Goal: Transaction & Acquisition: Purchase product/service

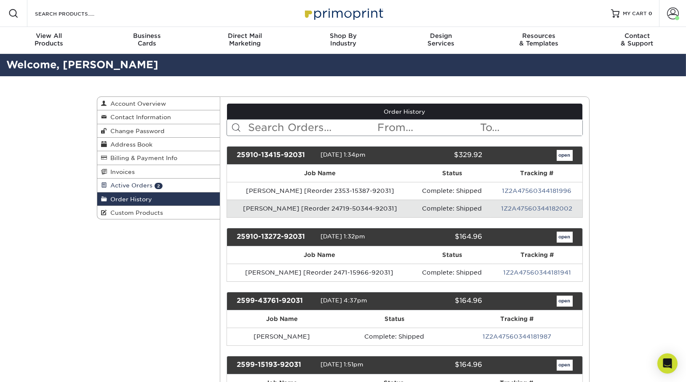
click at [140, 185] on span "Active Orders" at bounding box center [129, 185] width 45 height 7
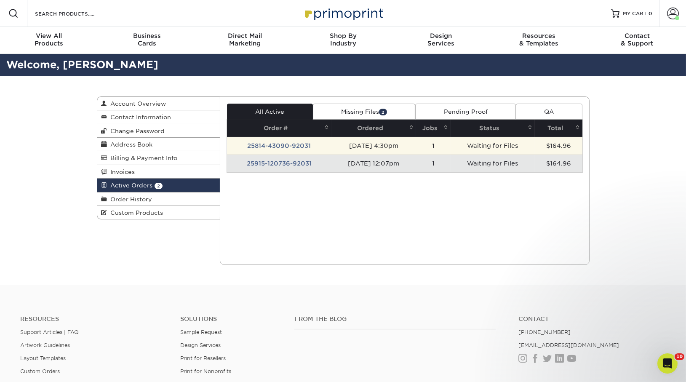
click at [287, 149] on td "25814-43090-92031" at bounding box center [279, 146] width 104 height 18
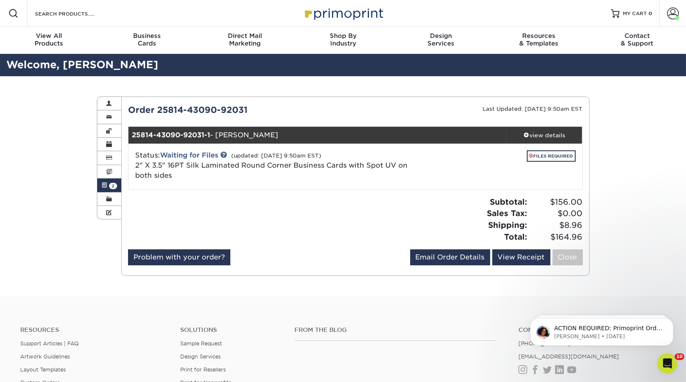
click at [104, 186] on span at bounding box center [104, 185] width 6 height 7
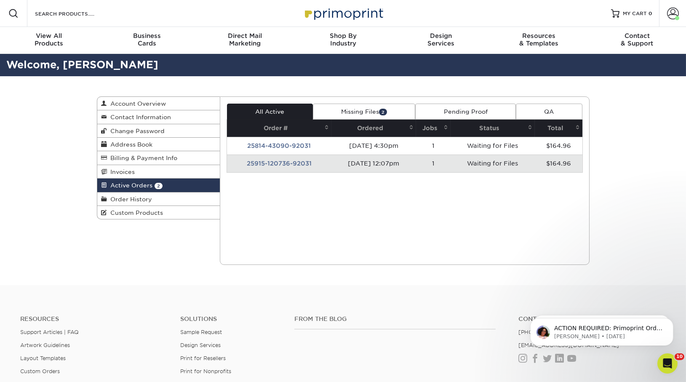
click at [264, 160] on td "25915-120736-92031" at bounding box center [279, 164] width 104 height 18
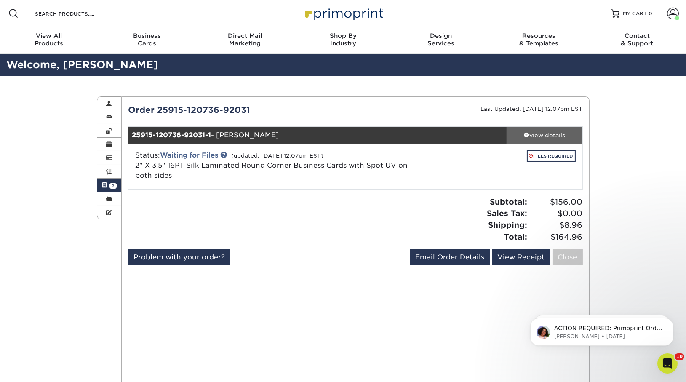
click at [533, 137] on div "view details" at bounding box center [544, 135] width 76 height 8
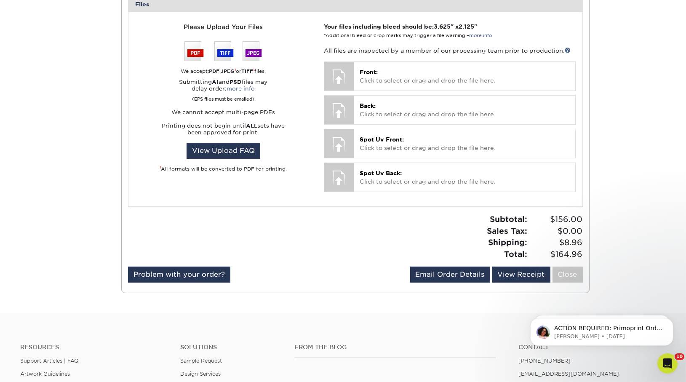
scroll to position [306, 0]
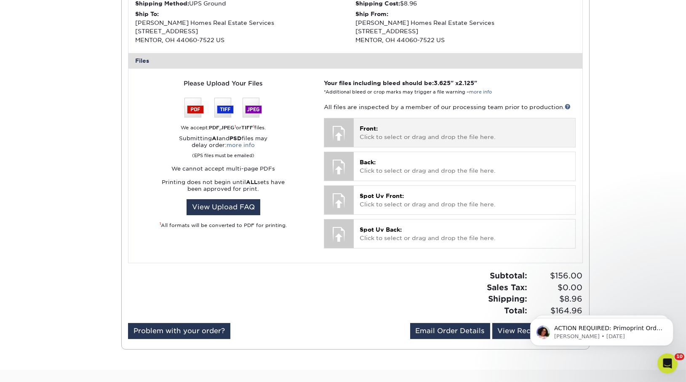
click at [410, 141] on p "Front: Click to select or drag and drop the file here." at bounding box center [464, 132] width 209 height 17
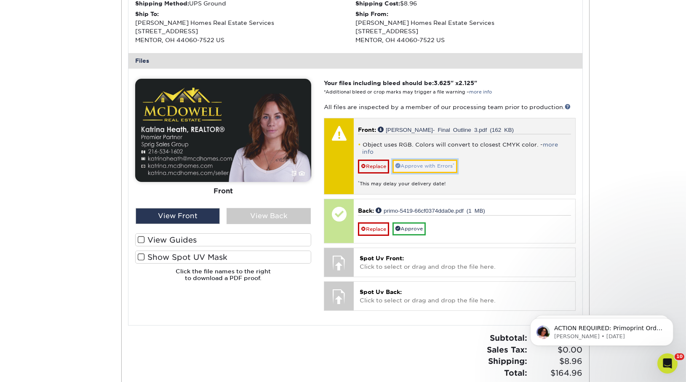
click at [425, 162] on link "Approve with Errors *" at bounding box center [424, 166] width 65 height 13
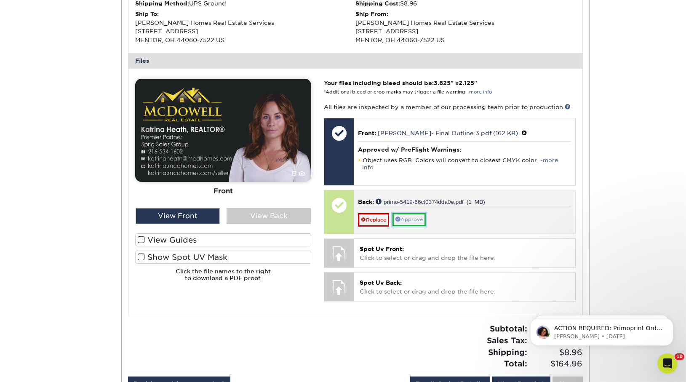
click at [426, 213] on link "Approve" at bounding box center [408, 219] width 33 height 13
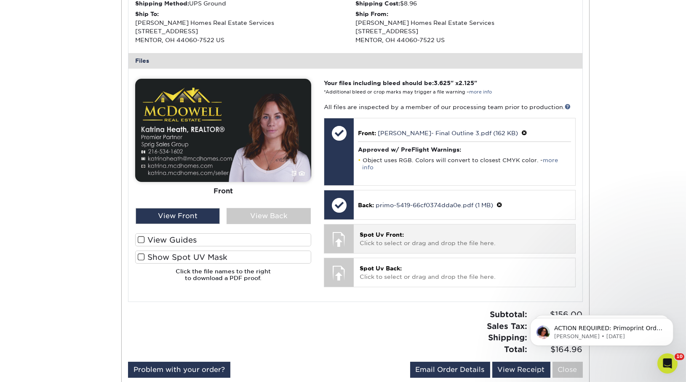
click at [427, 232] on p "Spot Uv Front: Click to select or drag and drop the file here." at bounding box center [464, 238] width 209 height 17
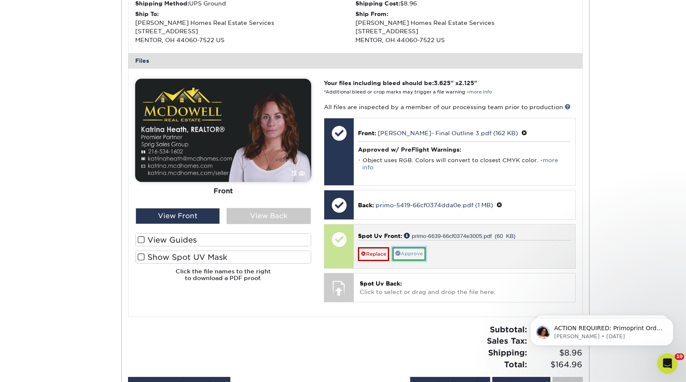
click at [411, 249] on link "Approve" at bounding box center [408, 253] width 33 height 13
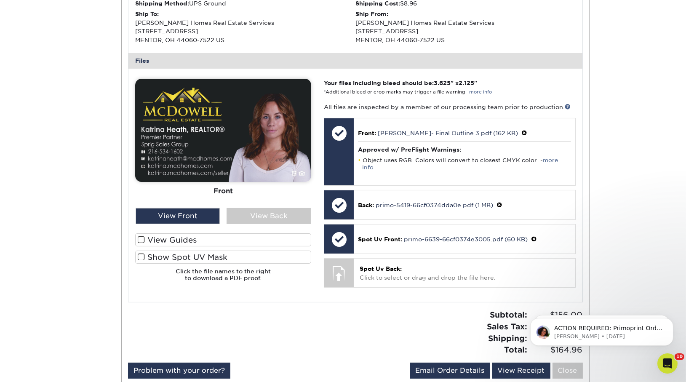
click at [631, 32] on div "Active Orders Account Overview Contact Information Change Password Address Book…" at bounding box center [343, 89] width 686 height 639
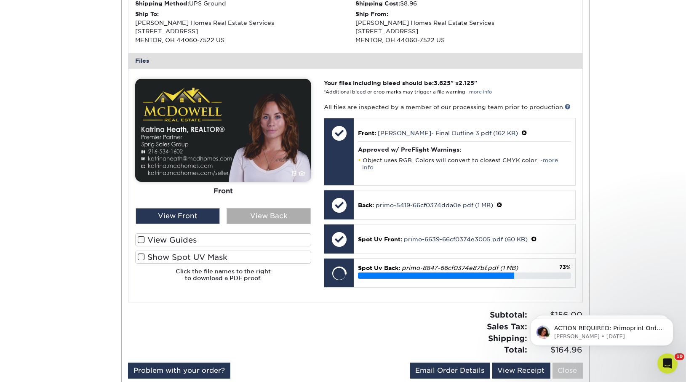
click at [253, 218] on div "View Back" at bounding box center [268, 216] width 84 height 16
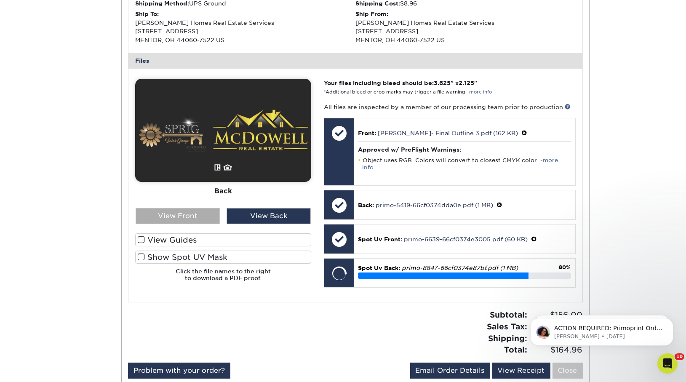
click at [186, 214] on div "View Front" at bounding box center [178, 216] width 84 height 16
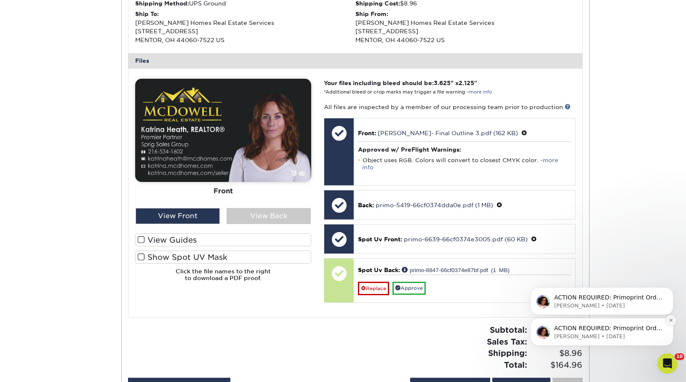
click at [670, 321] on icon "Dismiss notification" at bounding box center [670, 319] width 5 height 5
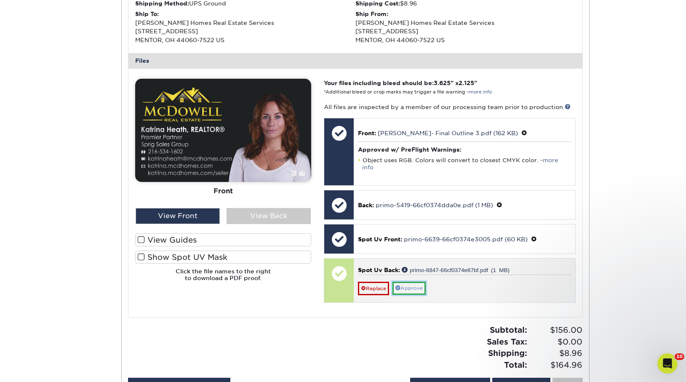
click at [410, 284] on link "Approve" at bounding box center [408, 288] width 33 height 13
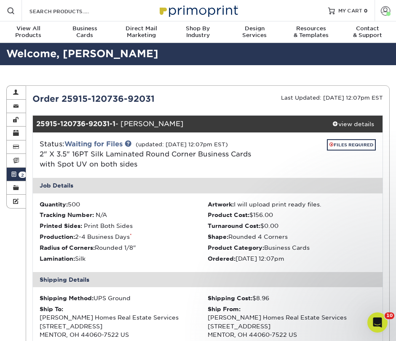
scroll to position [264, 0]
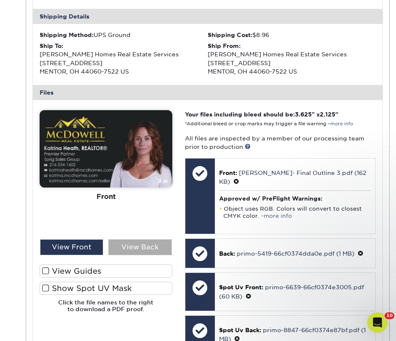
click at [153, 243] on div "View Back" at bounding box center [139, 248] width 63 height 16
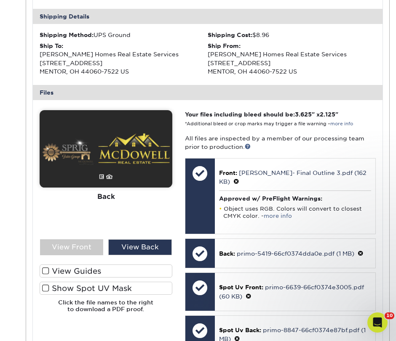
click at [80, 237] on div "Front Back" at bounding box center [106, 174] width 133 height 129
click at [83, 244] on div "View Front" at bounding box center [71, 248] width 63 height 16
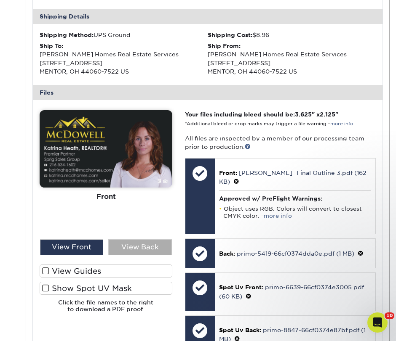
click at [157, 250] on div "View Back" at bounding box center [139, 248] width 63 height 16
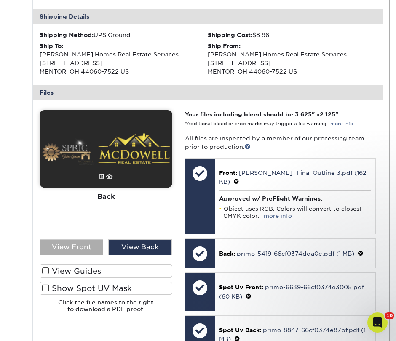
click at [91, 250] on div "View Front" at bounding box center [71, 248] width 63 height 16
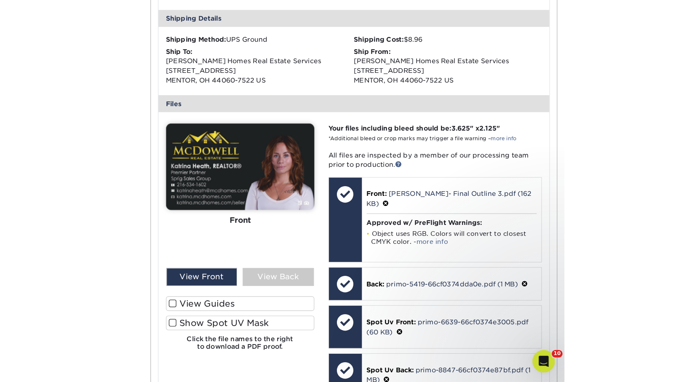
scroll to position [274, 0]
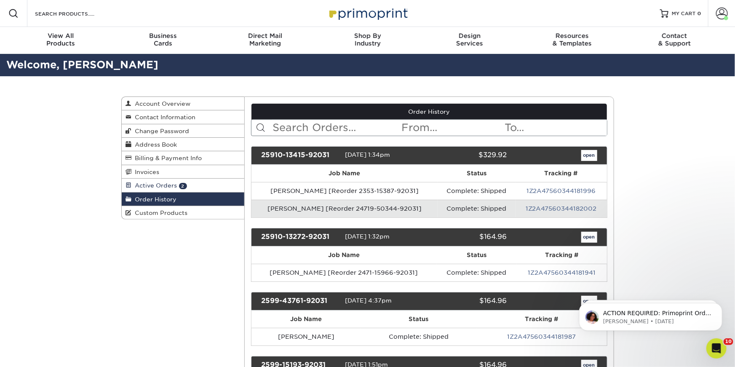
click at [147, 188] on link "Active Orders 2" at bounding box center [183, 185] width 123 height 13
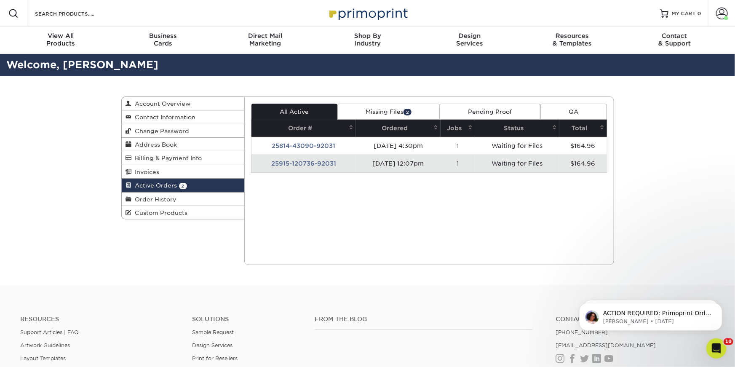
click at [318, 167] on td "25915-120736-92031" at bounding box center [303, 164] width 104 height 18
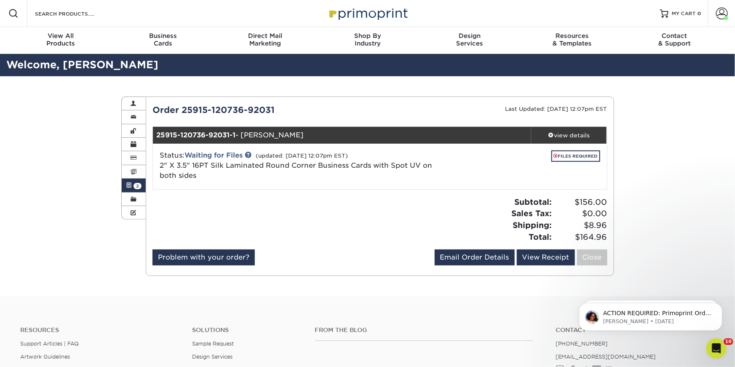
click at [134, 189] on link "Active Orders 2" at bounding box center [134, 185] width 24 height 13
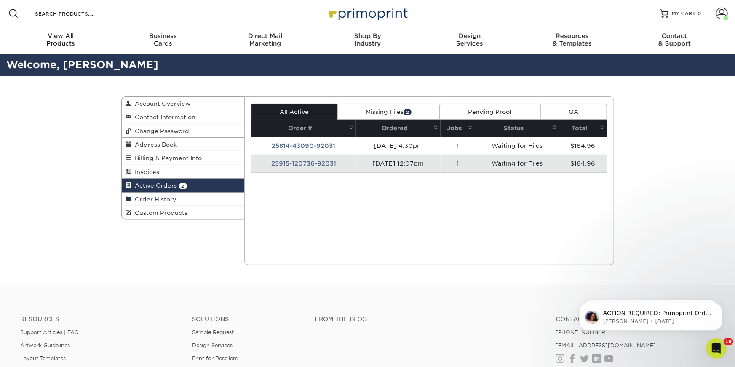
click at [171, 193] on link "Order History" at bounding box center [183, 198] width 123 height 13
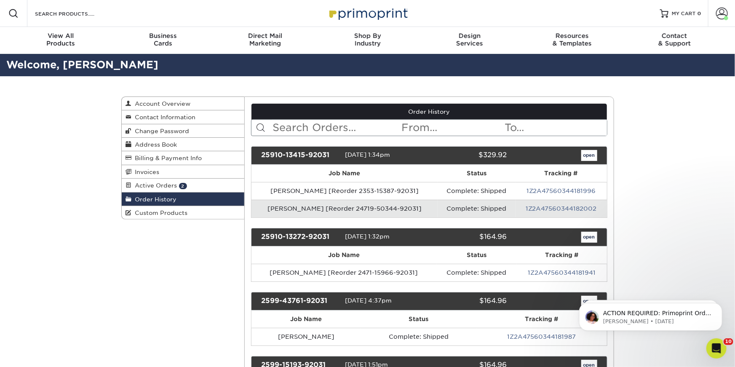
click at [174, 197] on span "Order History" at bounding box center [154, 199] width 45 height 7
click at [284, 127] on input "text" at bounding box center [336, 128] width 129 height 16
type input "k"
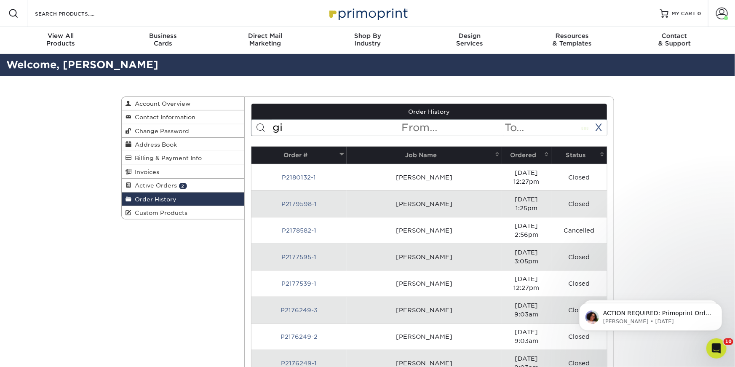
type input "g"
click at [278, 125] on input "gina meyere" at bounding box center [336, 128] width 129 height 16
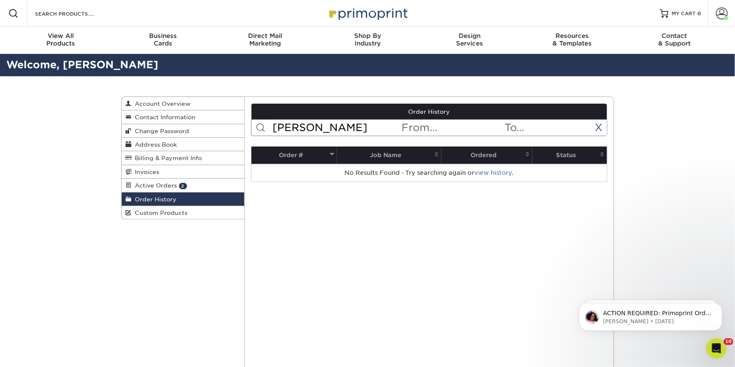
click at [368, 133] on input "gina meyere" at bounding box center [336, 128] width 129 height 16
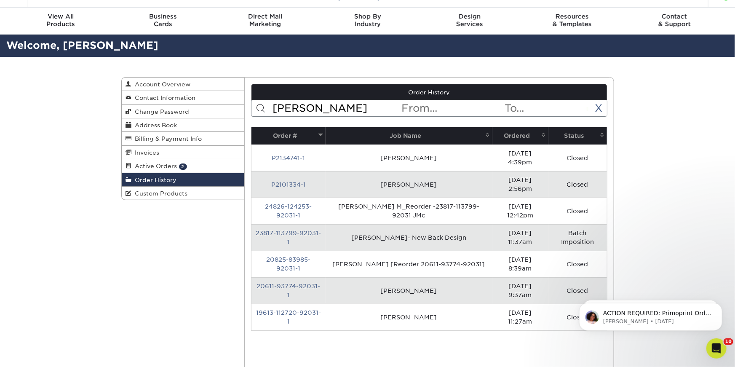
scroll to position [20, 0]
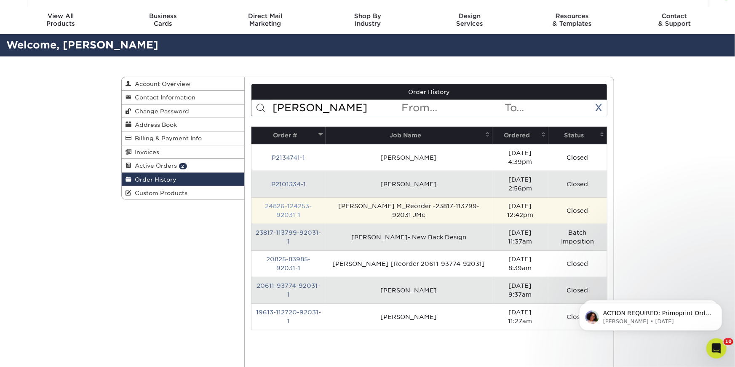
type input "gina meyer"
click at [278, 202] on link "24826-124253-92031-1" at bounding box center [288, 210] width 47 height 16
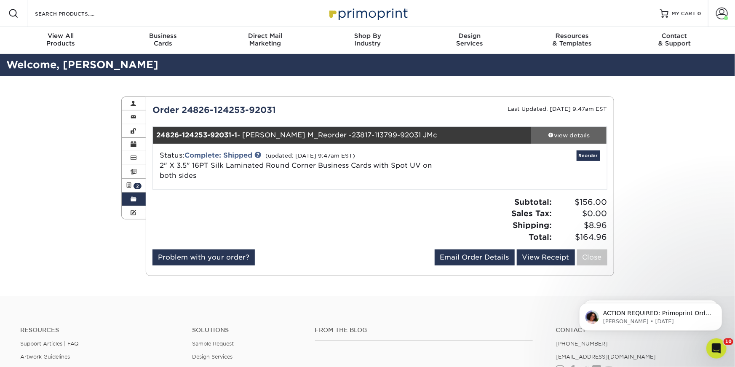
click at [582, 139] on div "view details" at bounding box center [569, 135] width 76 height 8
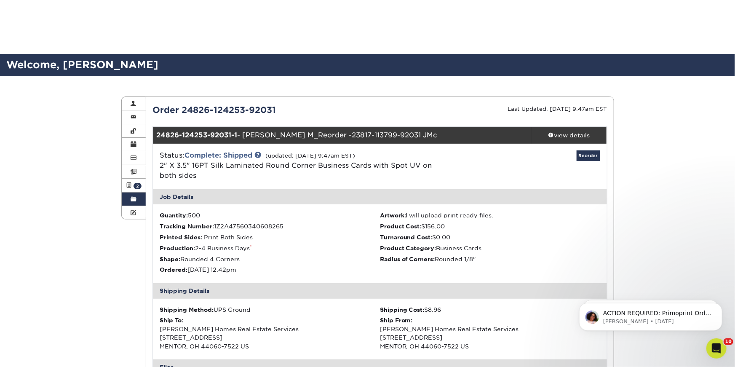
scroll to position [344, 0]
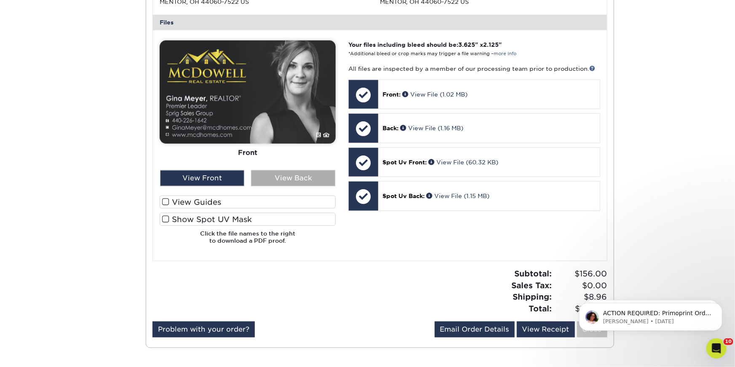
click at [255, 176] on div "View Back" at bounding box center [293, 178] width 84 height 16
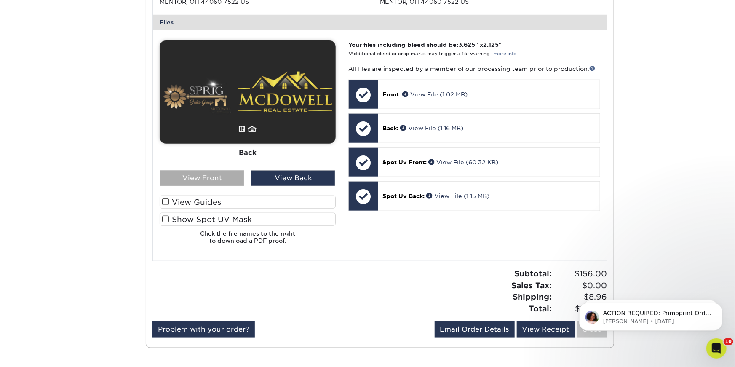
click at [199, 185] on div "View Front" at bounding box center [202, 178] width 84 height 16
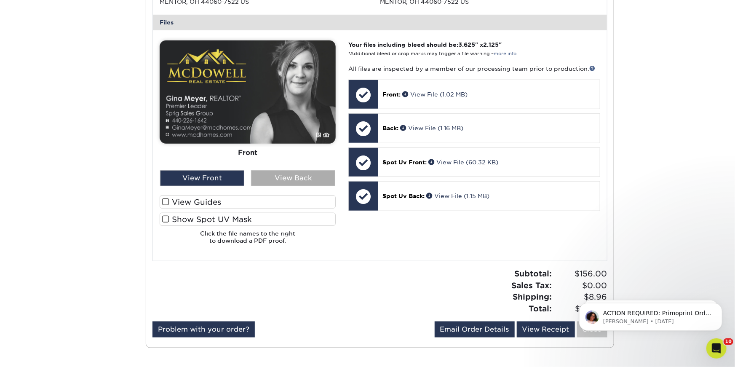
click at [266, 179] on div "View Back" at bounding box center [293, 178] width 84 height 16
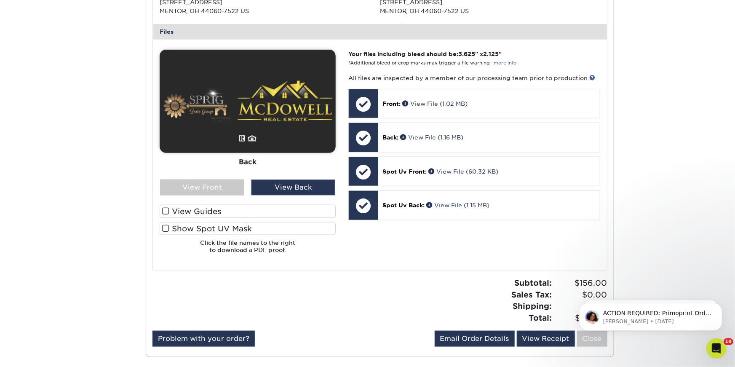
scroll to position [334, 0]
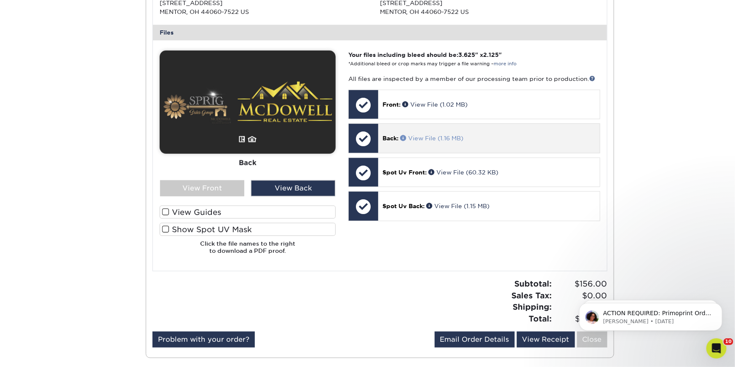
click at [463, 138] on link "View File (1.16 MB)" at bounding box center [431, 138] width 63 height 7
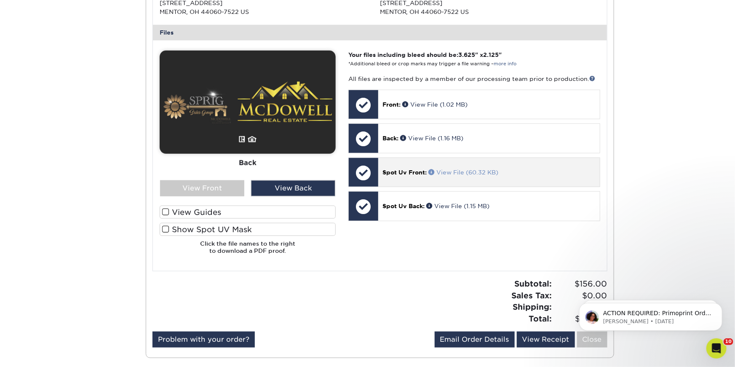
click at [450, 173] on link "View File (60.32 KB)" at bounding box center [463, 172] width 70 height 7
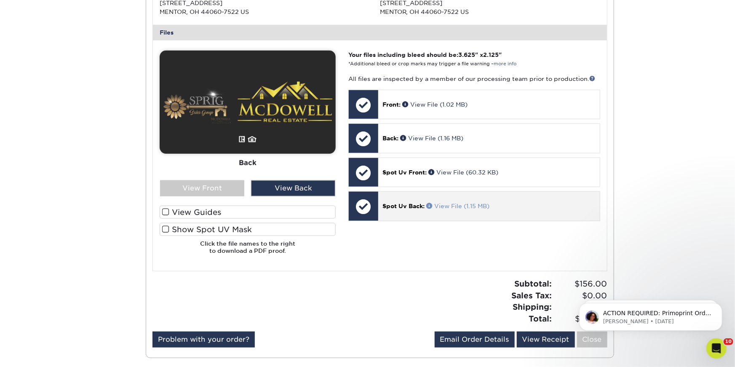
click at [455, 203] on link "View File (1.15 MB)" at bounding box center [457, 205] width 63 height 7
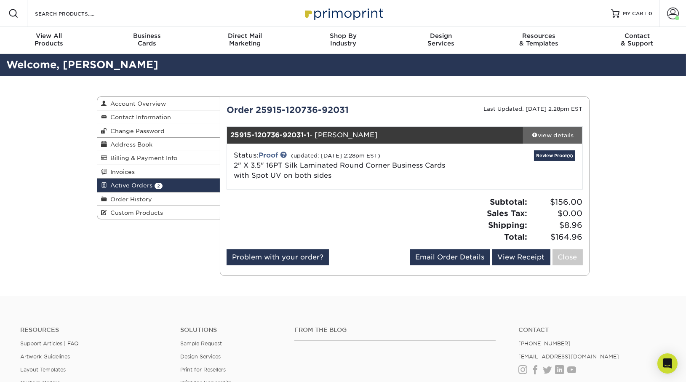
click at [543, 134] on div "view details" at bounding box center [552, 135] width 59 height 8
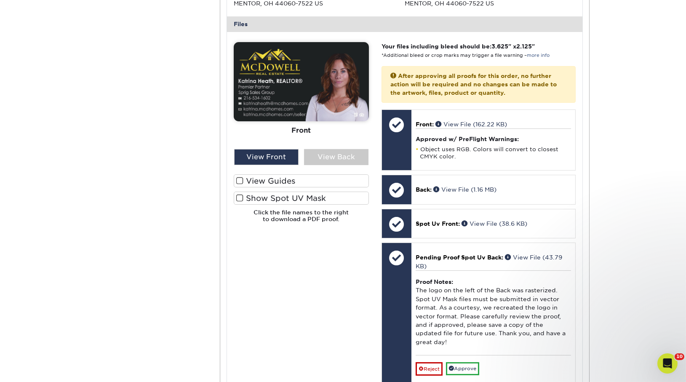
scroll to position [343, 0]
click at [326, 161] on div "View Back" at bounding box center [336, 157] width 64 height 16
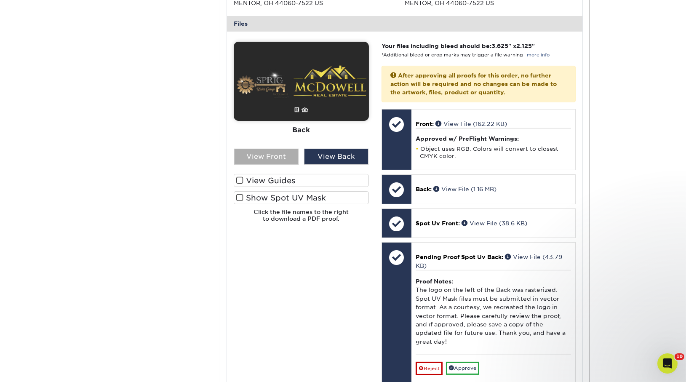
click at [283, 158] on div "View Front" at bounding box center [266, 157] width 64 height 16
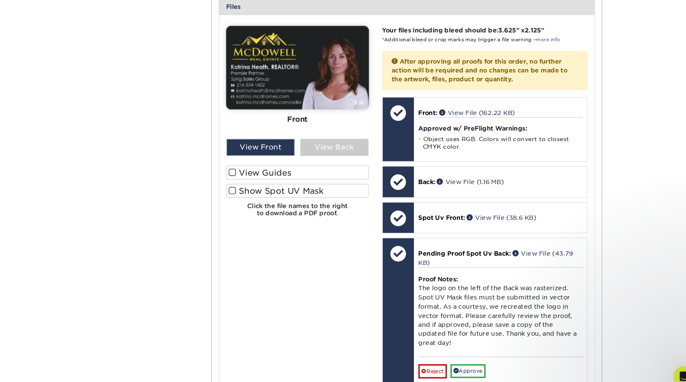
scroll to position [353, 0]
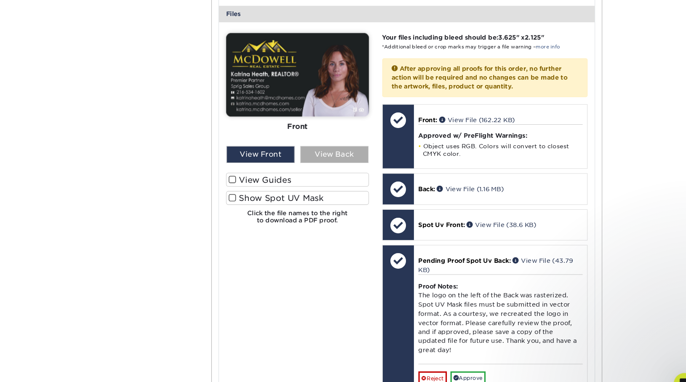
click at [322, 148] on div "View Back" at bounding box center [336, 147] width 64 height 16
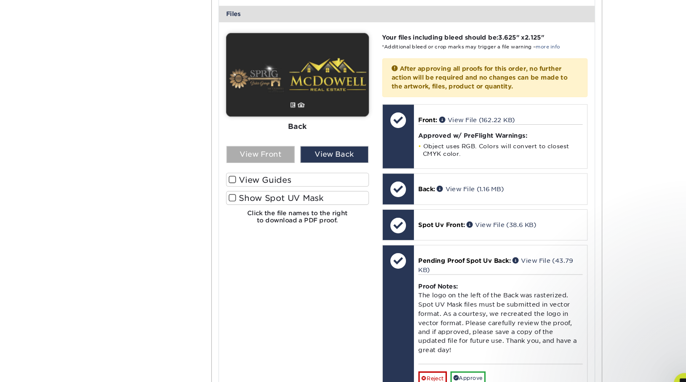
click at [274, 140] on div "View Front" at bounding box center [266, 147] width 64 height 16
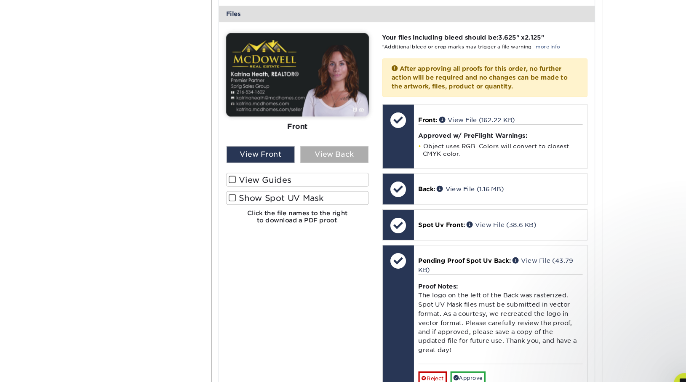
click at [340, 146] on div "View Back" at bounding box center [336, 147] width 64 height 16
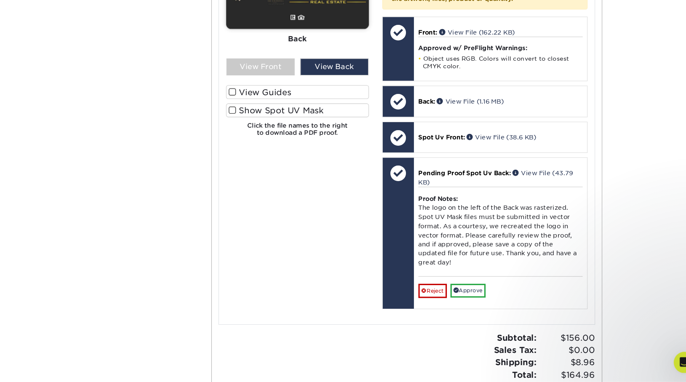
scroll to position [424, 0]
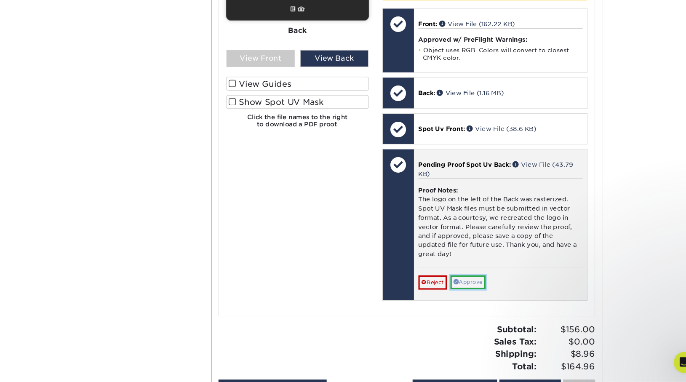
click at [474, 281] on link "Approve" at bounding box center [462, 287] width 33 height 13
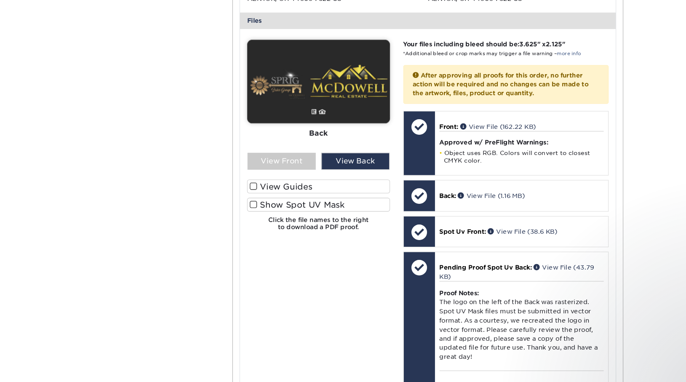
scroll to position [346, 0]
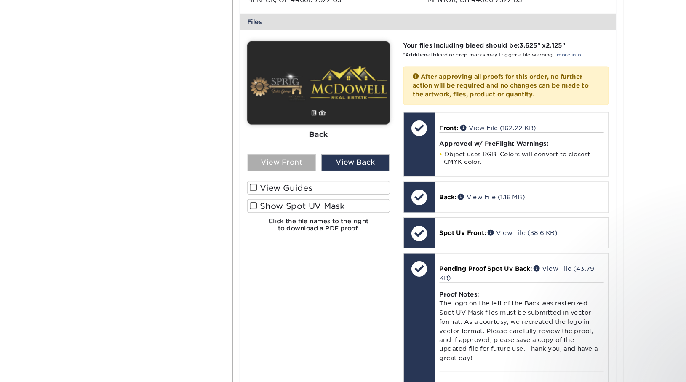
click at [269, 153] on div "View Front" at bounding box center [266, 154] width 64 height 16
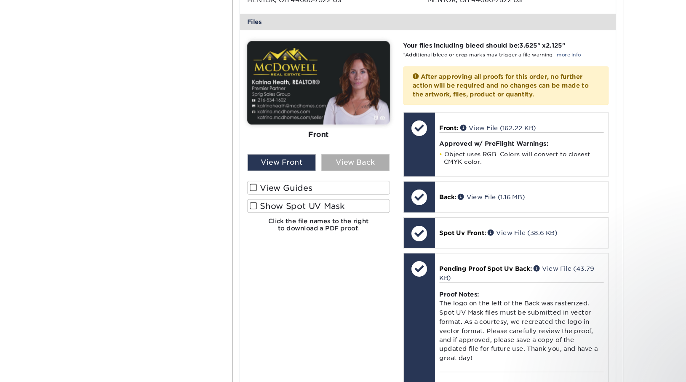
click at [321, 156] on div "View Back" at bounding box center [336, 154] width 64 height 16
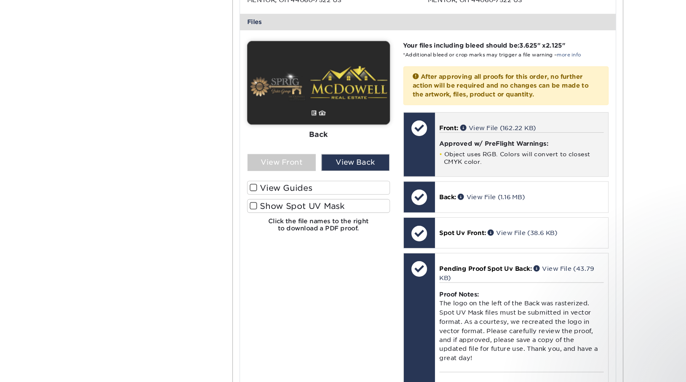
scroll to position [0, 0]
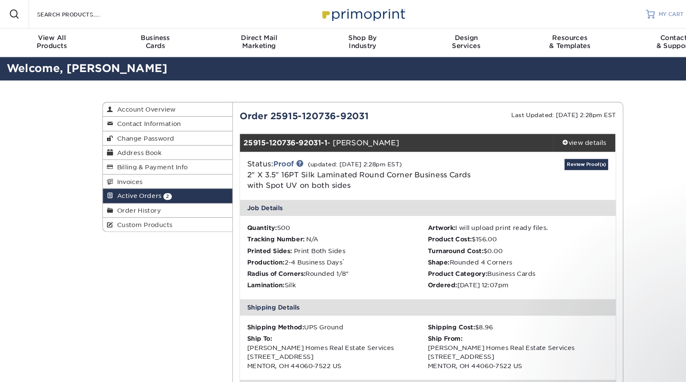
click at [629, 11] on span "MY CART" at bounding box center [635, 13] width 24 height 7
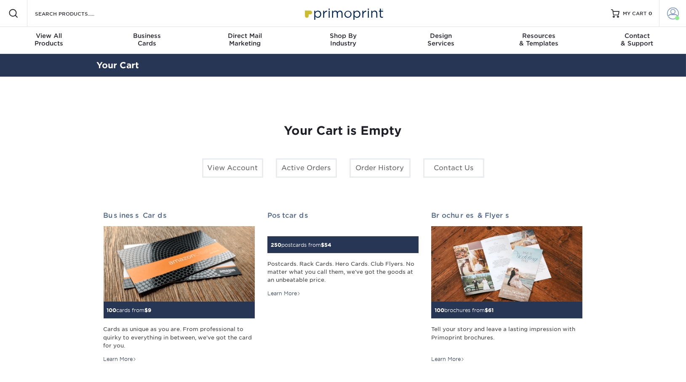
click at [669, 11] on span at bounding box center [673, 14] width 12 height 12
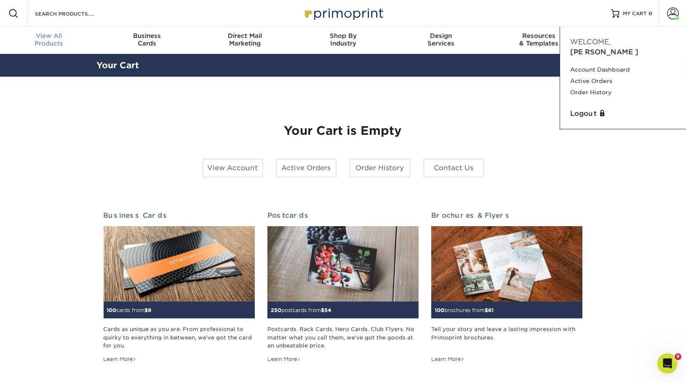
click at [39, 29] on link "View All Products" at bounding box center [49, 40] width 98 height 27
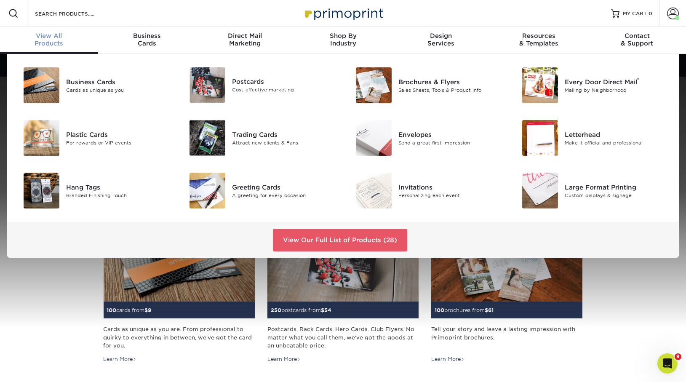
click at [51, 37] on span "View All" at bounding box center [49, 36] width 98 height 8
click at [76, 66] on div "Business Cards Cards as unique as you" at bounding box center [94, 85] width 166 height 43
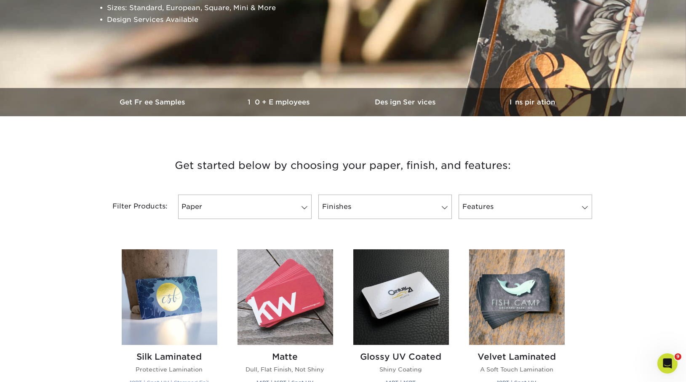
click at [181, 324] on img at bounding box center [170, 297] width 96 height 96
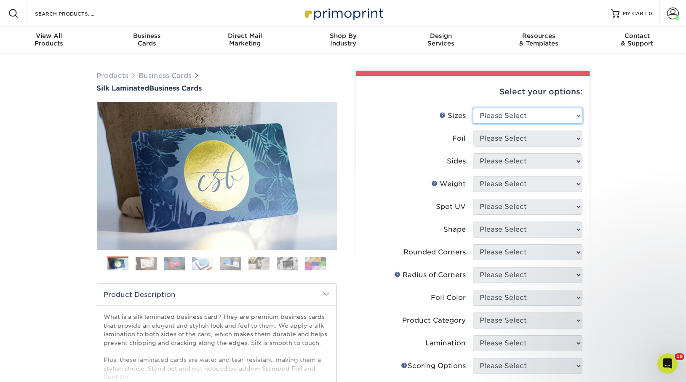
click at [498, 115] on select "Please Select 1.5" x 3.5" - Mini 1.75" x 3.5" - Mini 2" x 2" - Square 2" x 3" -…" at bounding box center [527, 116] width 109 height 16
select select "2.00x3.50"
click at [473, 108] on select "Please Select 1.5" x 3.5" - Mini 1.75" x 3.5" - Mini 2" x 2" - Square 2" x 3" -…" at bounding box center [527, 116] width 109 height 16
click at [500, 141] on select "Please Select Yes No" at bounding box center [527, 139] width 109 height 16
click at [487, 142] on select "Please Select Yes No" at bounding box center [527, 139] width 109 height 16
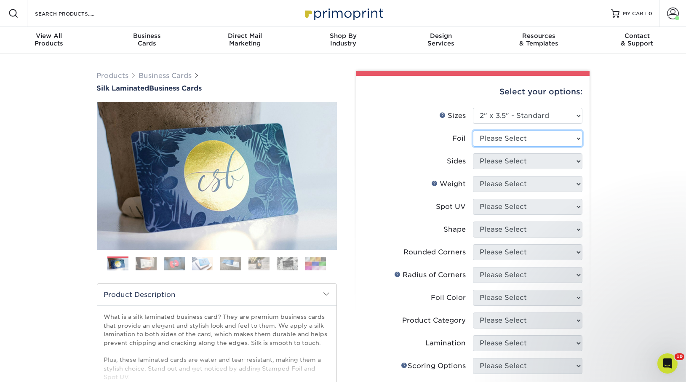
select select "0"
click at [473, 131] on select "Please Select Yes No" at bounding box center [527, 139] width 109 height 16
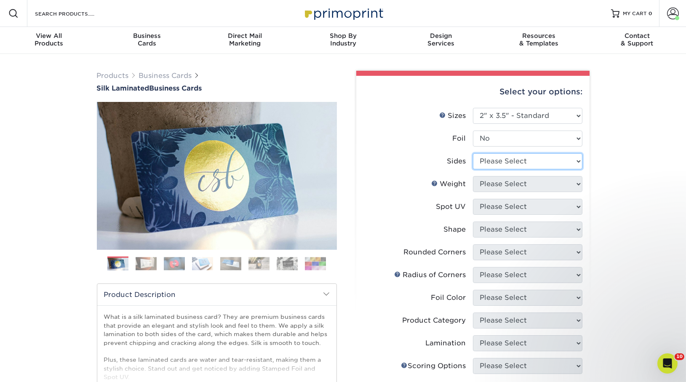
click at [489, 160] on select "Please Select Print Both Sides Print Front Only" at bounding box center [527, 161] width 109 height 16
select select "13abbda7-1d64-4f25-8bb2-c179b224825d"
click at [473, 153] on select "Please Select Print Both Sides Print Front Only" at bounding box center [527, 161] width 109 height 16
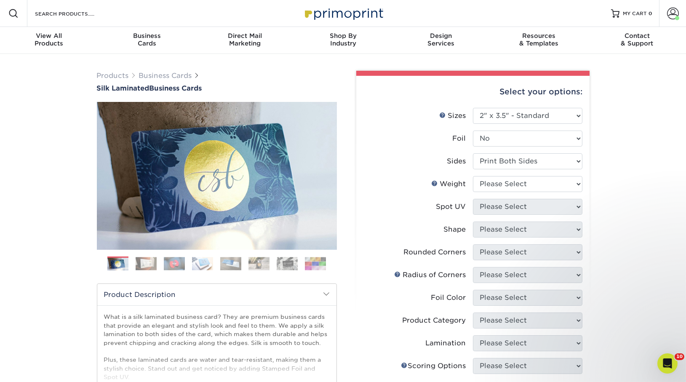
click at [493, 174] on li "Sides Please Select Print Both Sides Print Front Only" at bounding box center [472, 164] width 219 height 23
click at [493, 179] on select "Please Select 16PT" at bounding box center [527, 184] width 109 height 16
select select "16PT"
click at [473, 176] on select "Please Select 16PT" at bounding box center [527, 184] width 109 height 16
click at [496, 210] on select "Please Select No Spot UV Front and Back (Both Sides) Front Only Back Only" at bounding box center [527, 207] width 109 height 16
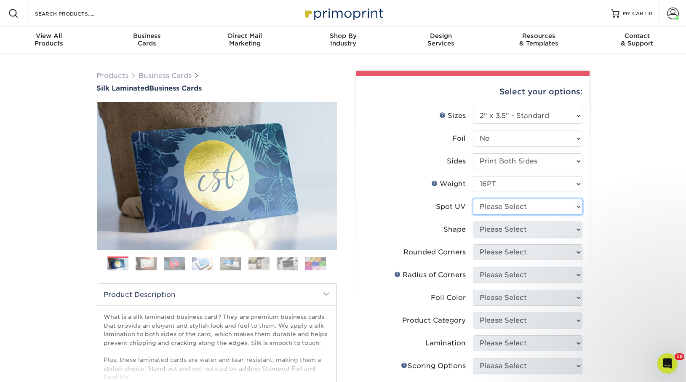
select select "0"
click at [473, 199] on select "Please Select No Spot UV Front and Back (Both Sides) Front Only Back Only" at bounding box center [527, 207] width 109 height 16
click at [504, 232] on select "Please Select Standard" at bounding box center [527, 229] width 109 height 16
select select "standard"
click at [473, 221] on select "Please Select Standard" at bounding box center [527, 229] width 109 height 16
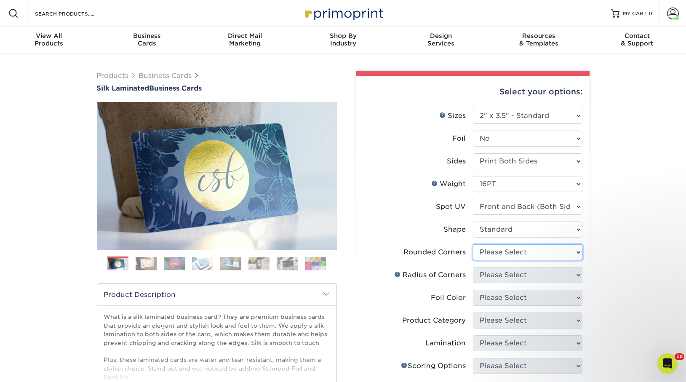
click at [506, 250] on select "Please Select Yes - Round 2 Corners Yes - Round 4 Corners No" at bounding box center [527, 252] width 109 height 16
select select "7672df9e-0e0a-464d-8e1f-920c575e4da3"
click at [473, 244] on select "Please Select Yes - Round 2 Corners Yes - Round 4 Corners No" at bounding box center [527, 252] width 109 height 16
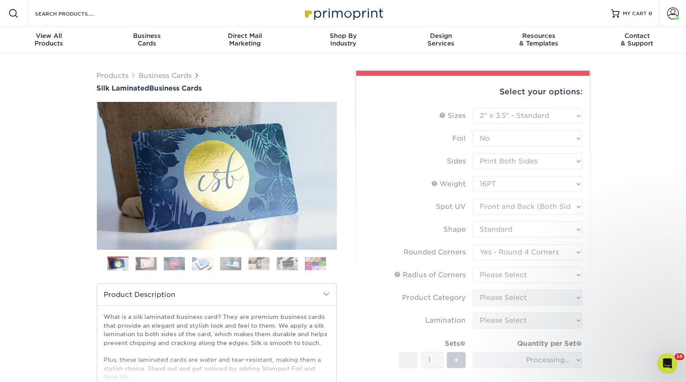
click at [511, 280] on form "Sizes Help Sizes Please Select 1.5" x 3.5" - Mini 1.75" x 3.5" - Mini 2" x 2" -…" at bounding box center [473, 270] width 220 height 325
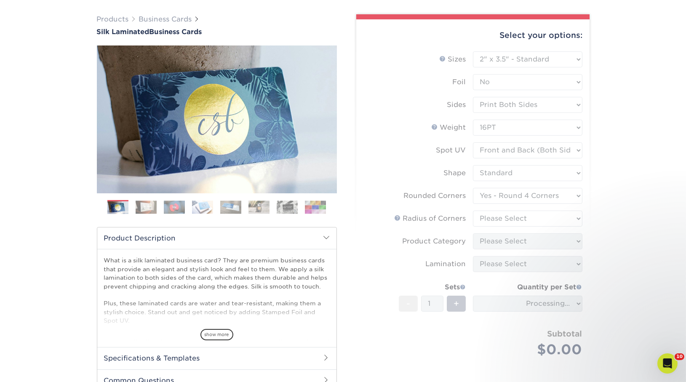
scroll to position [58, 0]
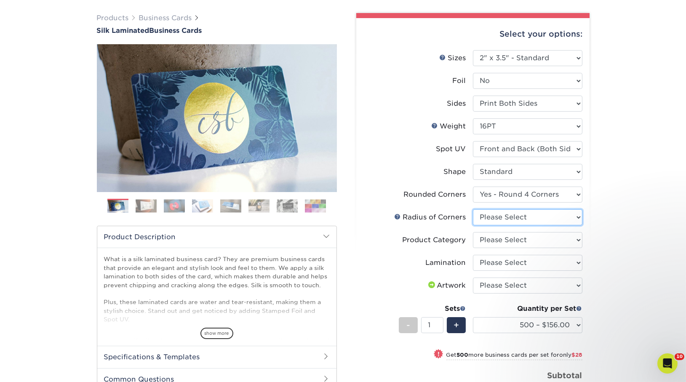
click at [529, 214] on select "Please Select Rounded 1/8" Rounded 1/4"" at bounding box center [527, 217] width 109 height 16
select select "589680c7-ee9a-431b-9d12-d7aeb1386a97"
click at [473, 209] on select "Please Select Rounded 1/8" Rounded 1/4"" at bounding box center [527, 217] width 109 height 16
click at [522, 242] on select "Please Select Business Cards" at bounding box center [527, 240] width 109 height 16
select select "3b5148f1-0588-4f88-a218-97bcfdce65c1"
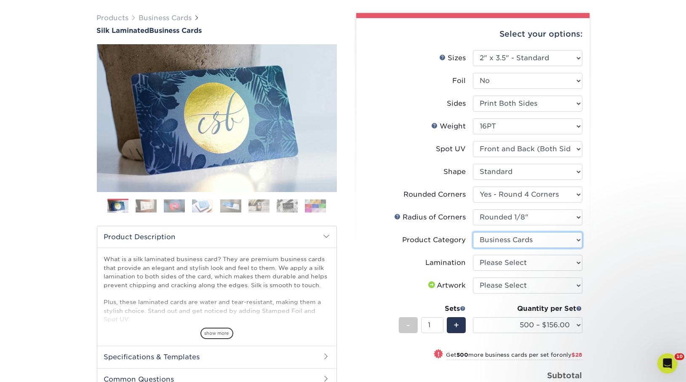
click at [473, 232] on select "Please Select Business Cards" at bounding box center [527, 240] width 109 height 16
click at [523, 261] on select "Please Select Silk" at bounding box center [527, 263] width 109 height 16
select select "ccacb42f-45f7-42d3-bbd3-7c8421cf37f0"
click at [473, 255] on select "Please Select Silk" at bounding box center [527, 263] width 109 height 16
click at [528, 285] on select "Please Select I will upload files I need a design - $100" at bounding box center [527, 285] width 109 height 16
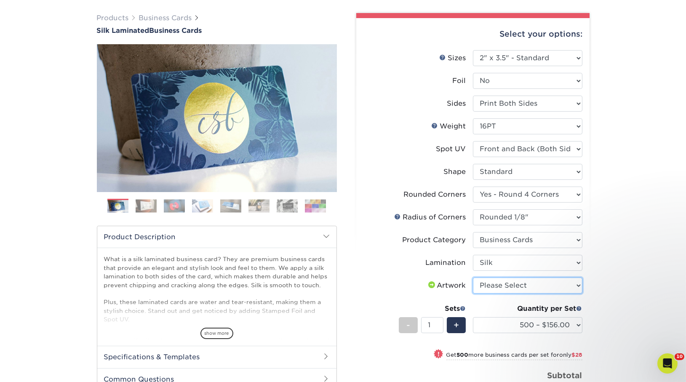
select select "upload"
click at [473, 277] on select "Please Select I will upload files I need a design - $100" at bounding box center [527, 285] width 109 height 16
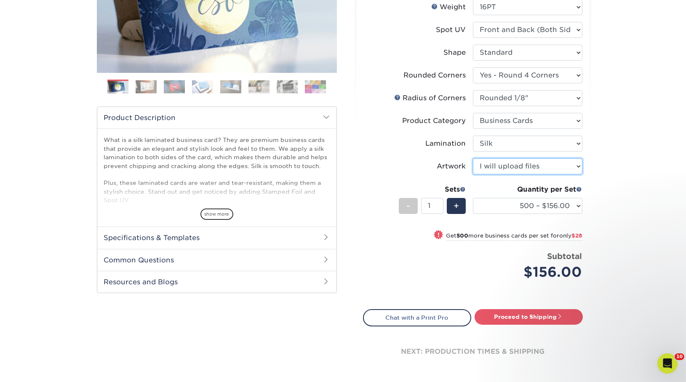
scroll to position [192, 0]
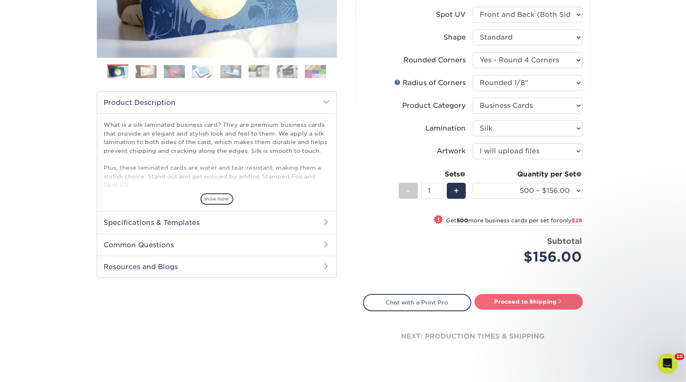
click at [529, 298] on link "Proceed to Shipping" at bounding box center [528, 301] width 108 height 15
type input "Set 1"
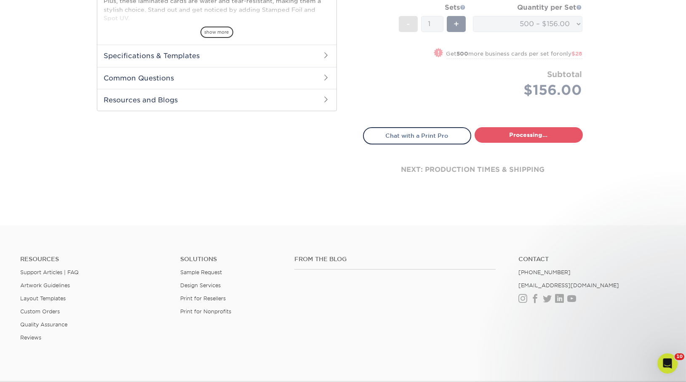
select select "24b86a38-505b-4ae3-9429-29aefd3b6f92"
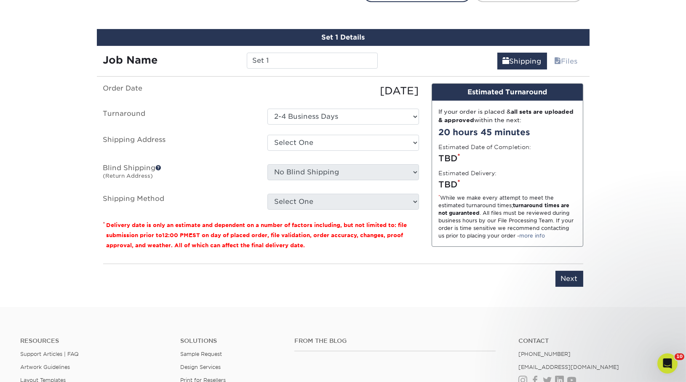
scroll to position [508, 0]
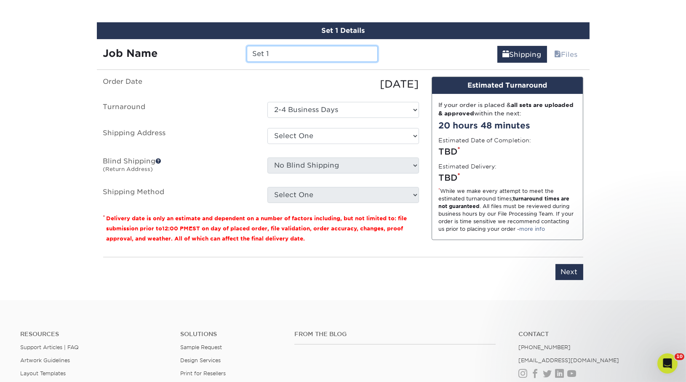
drag, startPoint x: 273, startPoint y: 55, endPoint x: 189, endPoint y: 53, distance: 84.2
click at [189, 53] on div "Job Name Set 1" at bounding box center [241, 54] width 288 height 16
type input "[PERSON_NAME]"
click at [353, 135] on select "Select One Andrew Magliola Florida Andrew Magliola Florida Andrew Magliola Flor…" at bounding box center [343, 136] width 152 height 16
select select "14261"
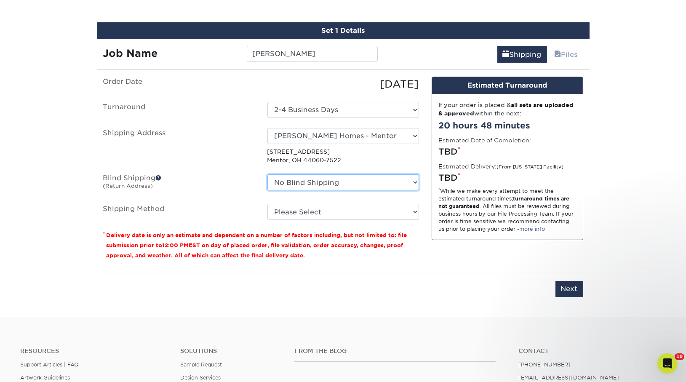
click at [346, 182] on select "No Blind Shipping Andrew Magliola Florida Andrew Magliola Florida Andrew Maglio…" at bounding box center [343, 182] width 152 height 16
select select "14261"
click at [267, 174] on select "No Blind Shipping Andrew Magliola Florida Andrew Magliola Florida Andrew Maglio…" at bounding box center [343, 182] width 152 height 16
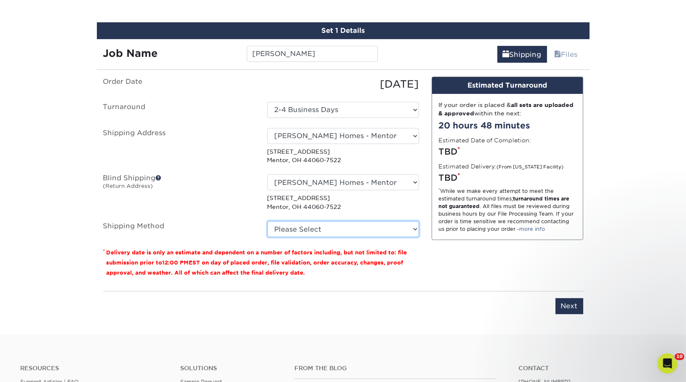
click at [345, 232] on select "Please Select Ground Shipping (+$8.96) 3 Day Shipping Service (+$15.34) 2 Day A…" at bounding box center [343, 229] width 152 height 16
select select "03"
click at [267, 221] on select "Please Select Ground Shipping (+$8.96) 3 Day Shipping Service (+$15.34) 2 Day A…" at bounding box center [343, 229] width 152 height 16
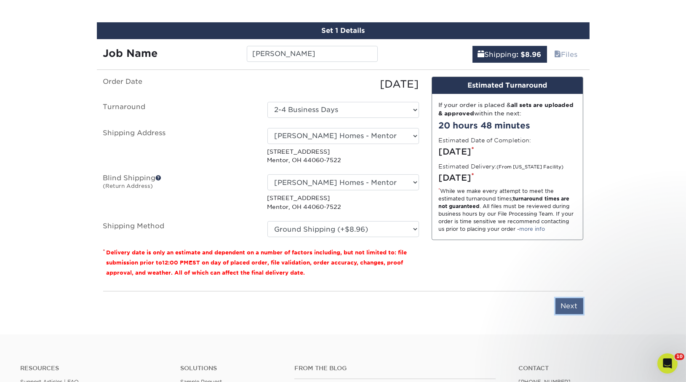
click at [569, 298] on input "Next" at bounding box center [569, 306] width 28 height 16
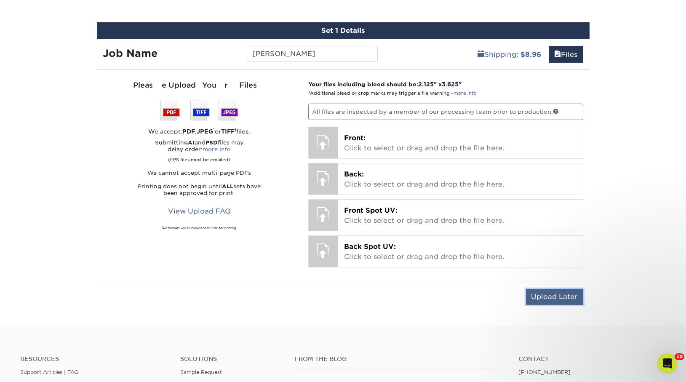
click at [540, 295] on input "Upload Later" at bounding box center [554, 297] width 57 height 16
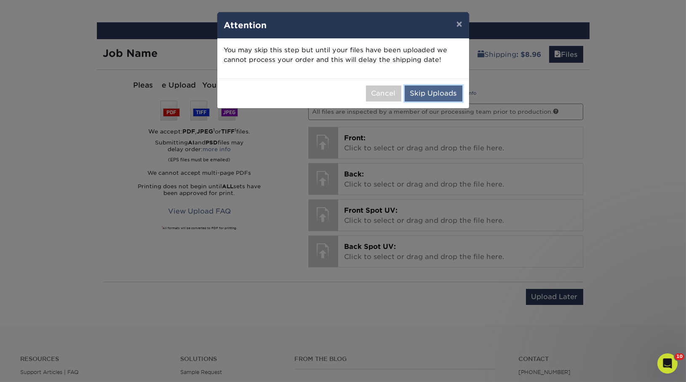
click at [436, 93] on button "Skip Uploads" at bounding box center [434, 93] width 58 height 16
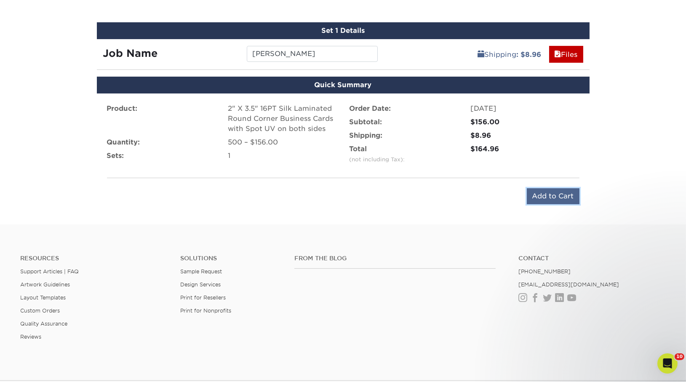
click at [557, 191] on input "Add to Cart" at bounding box center [553, 196] width 53 height 16
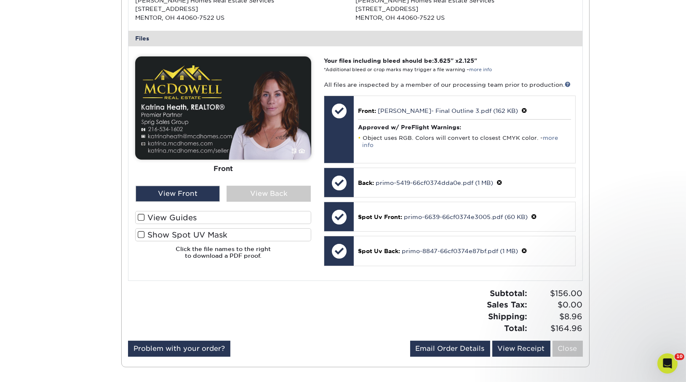
scroll to position [330, 0]
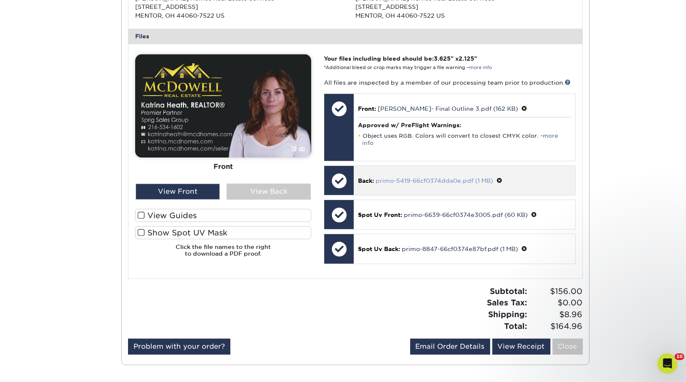
click at [423, 177] on link "primo-5419-66cf0374dda0e.pdf (1 MB)" at bounding box center [434, 180] width 117 height 7
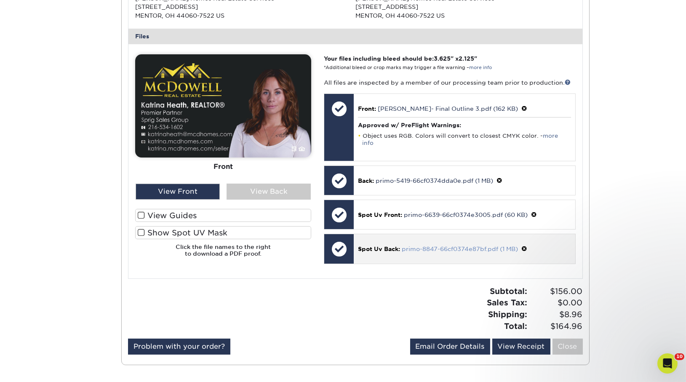
click at [435, 245] on link "primo-8847-66cf0374e87bf.pdf (1 MB)" at bounding box center [460, 248] width 116 height 7
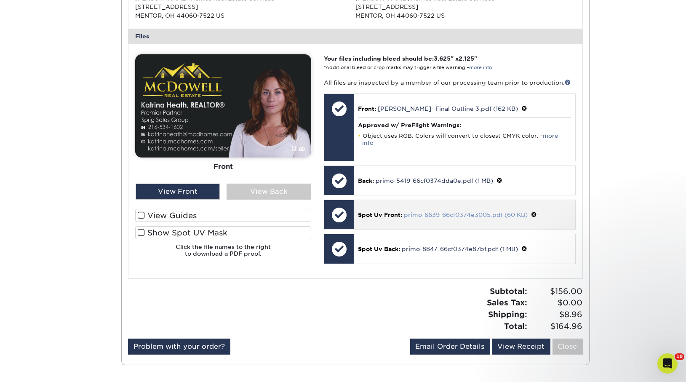
click at [422, 211] on link "primo-6639-66cf0374e3005.pdf (60 KB)" at bounding box center [466, 214] width 124 height 7
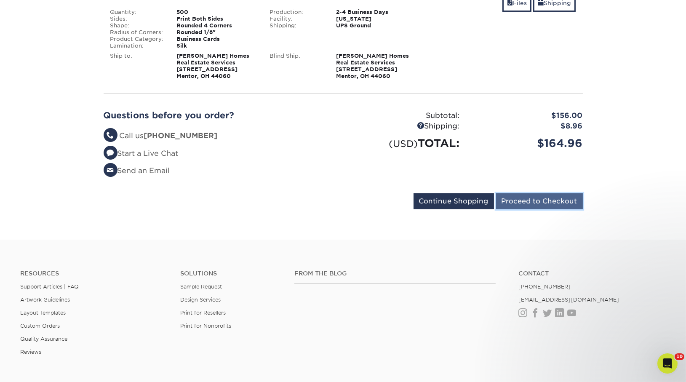
click at [524, 204] on input "Proceed to Checkout" at bounding box center [539, 201] width 87 height 16
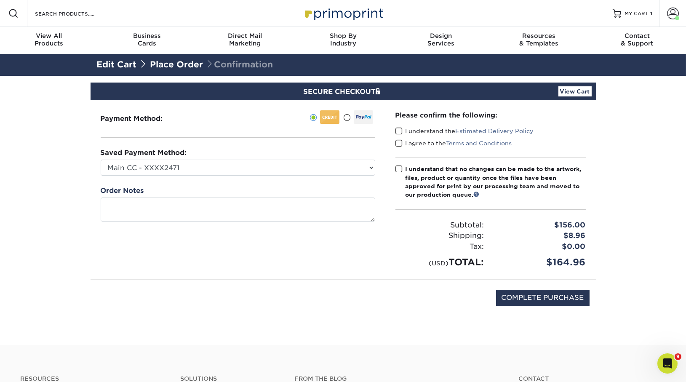
click at [398, 127] on span at bounding box center [398, 131] width 7 height 8
click at [0, 0] on input "I understand the Estimated Delivery Policy" at bounding box center [0, 0] width 0 height 0
click at [398, 143] on span at bounding box center [398, 143] width 7 height 8
click at [0, 0] on input "I agree to the Terms and Conditions" at bounding box center [0, 0] width 0 height 0
click at [400, 168] on span at bounding box center [398, 169] width 7 height 8
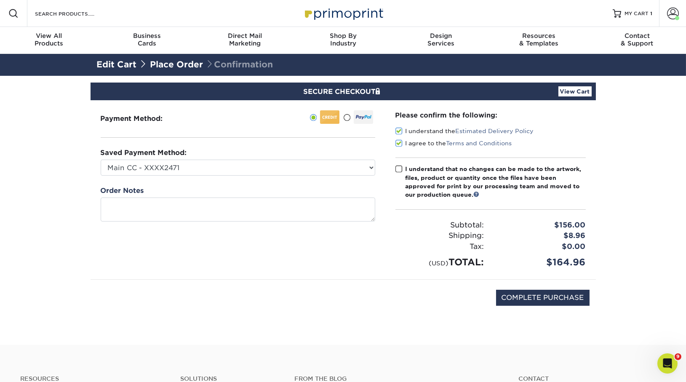
click at [0, 0] on input "I understand that no changes can be made to the artwork, files, product or quan…" at bounding box center [0, 0] width 0 height 0
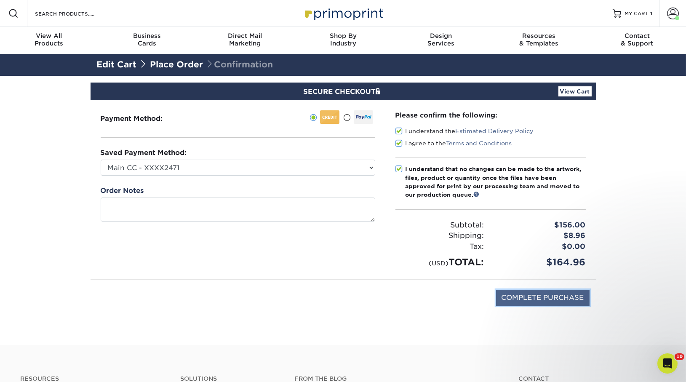
click at [535, 299] on input "COMPLETE PURCHASE" at bounding box center [542, 298] width 93 height 16
type input "PROCESSING, PLEASE WAIT..."
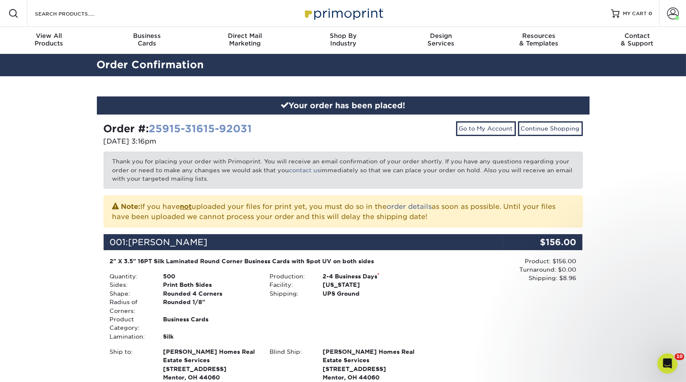
click at [187, 128] on link "25915-31615-92031" at bounding box center [200, 129] width 103 height 12
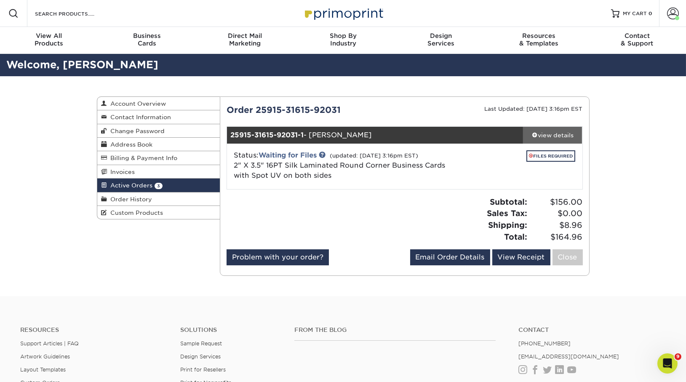
click at [556, 133] on div "view details" at bounding box center [552, 135] width 59 height 8
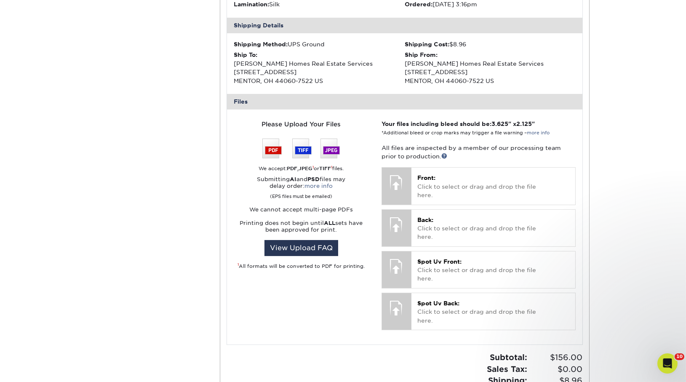
scroll to position [268, 0]
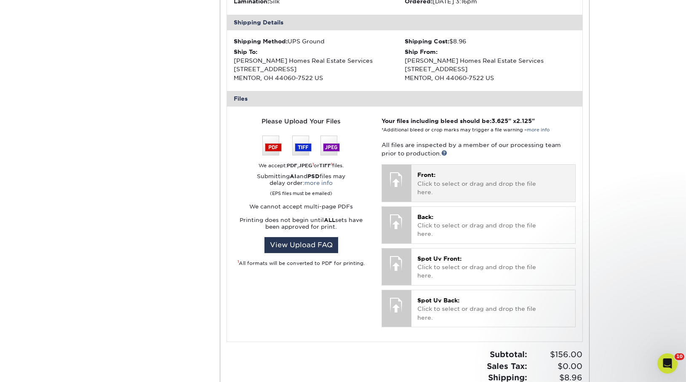
click at [482, 189] on div "Front: Click to select or drag and drop the file here. Choose file" at bounding box center [493, 183] width 164 height 37
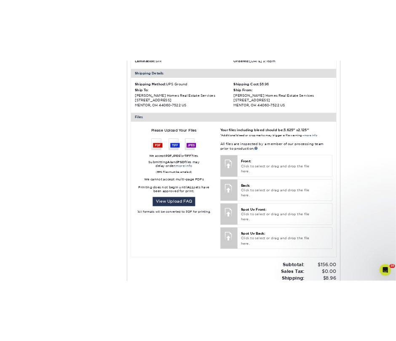
scroll to position [267, 0]
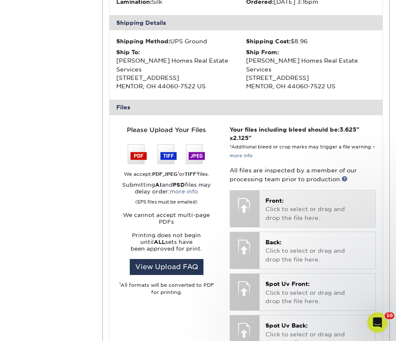
click at [297, 199] on p "Front: Click to select or drag and drop the file here." at bounding box center [317, 210] width 104 height 26
click at [304, 197] on p "Front: Click to select or drag and drop the file here." at bounding box center [317, 210] width 104 height 26
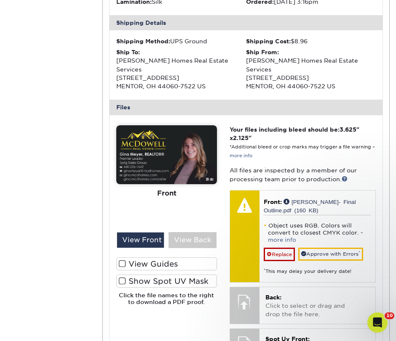
click at [96, 200] on div "Active Orders Account Overview Contact Information Change Password Address Book…" at bounding box center [198, 173] width 396 height 751
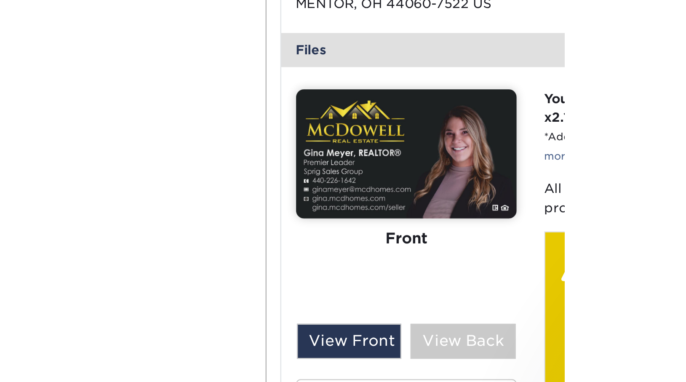
scroll to position [268, 0]
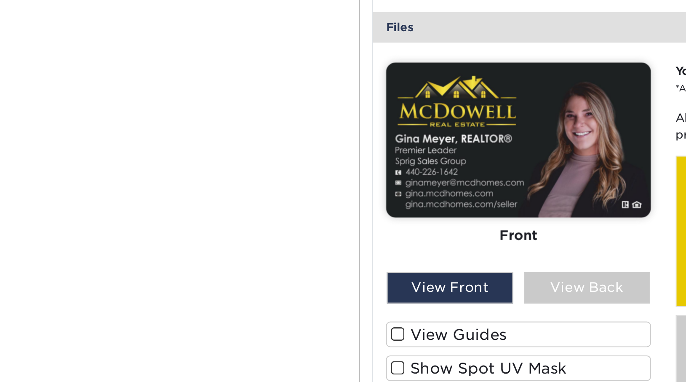
click at [146, 216] on div "Active Orders Account Overview Contact Information Change Password Address Book…" at bounding box center [343, 148] width 505 height 680
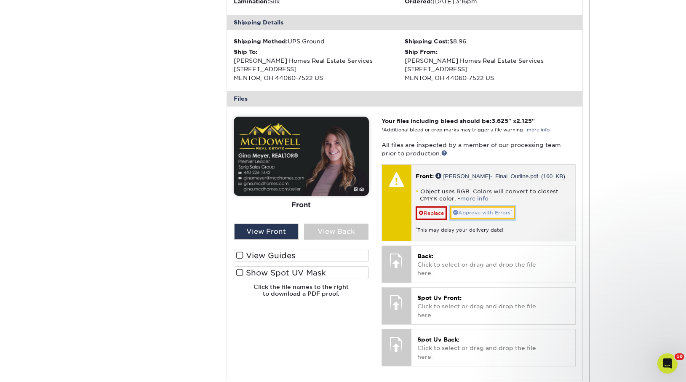
click at [486, 208] on link "Approve with Errors *" at bounding box center [482, 212] width 65 height 13
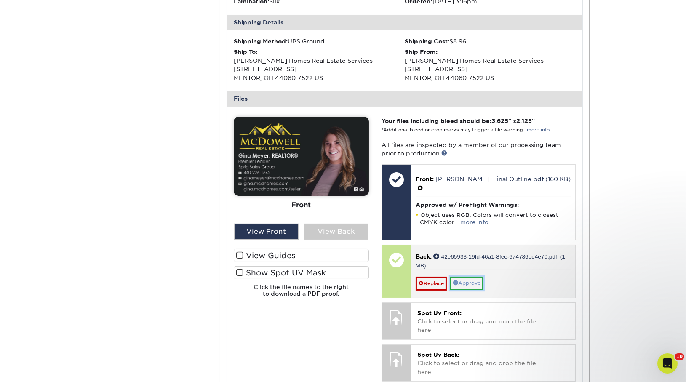
click at [472, 277] on link "Approve" at bounding box center [466, 283] width 33 height 13
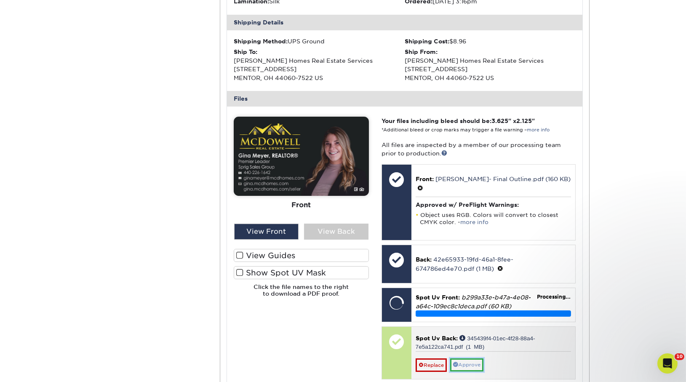
click at [468, 358] on link "Approve" at bounding box center [466, 364] width 33 height 13
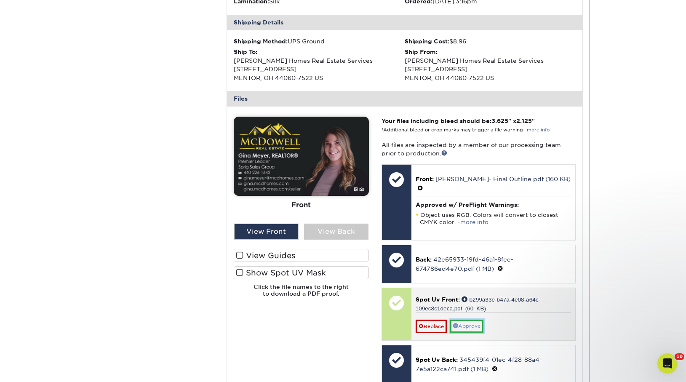
click at [472, 320] on link "Approve" at bounding box center [466, 326] width 33 height 13
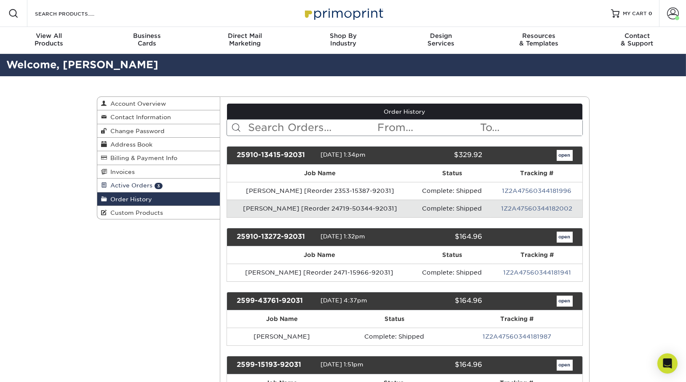
click at [145, 189] on link "Active Orders 3" at bounding box center [158, 185] width 123 height 13
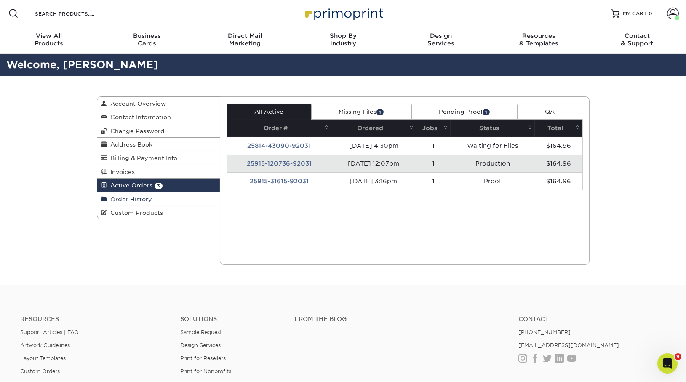
click at [147, 197] on span "Order History" at bounding box center [129, 199] width 45 height 7
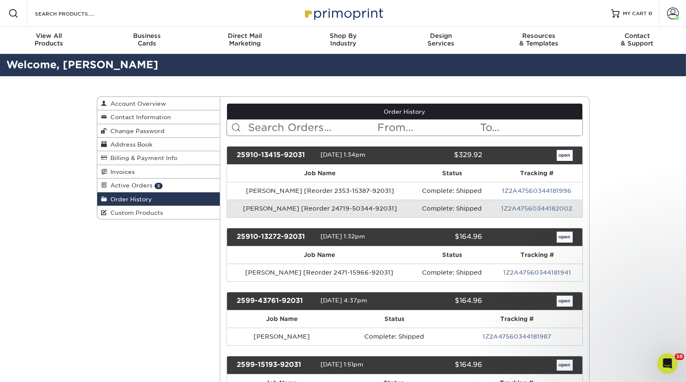
click at [289, 131] on input "text" at bounding box center [311, 128] width 129 height 16
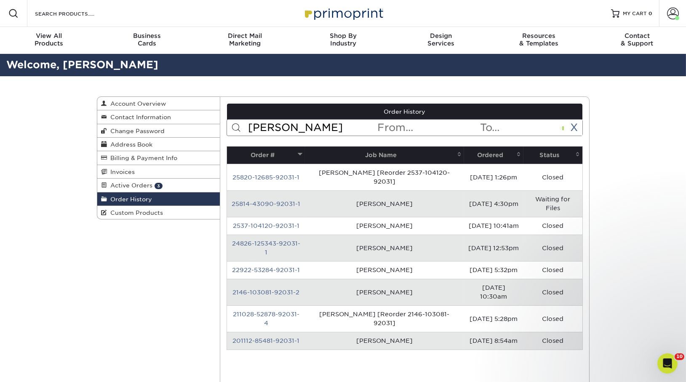
type input "samantha"
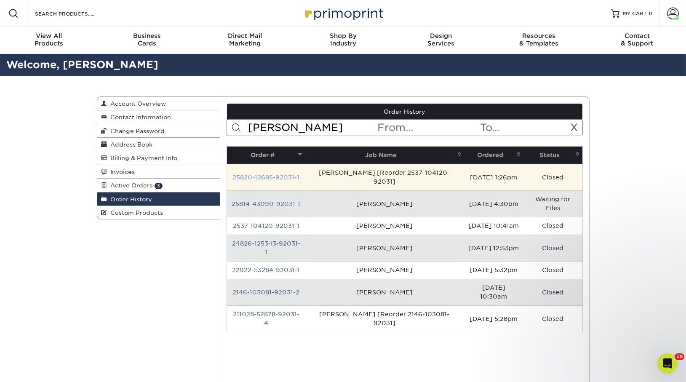
click at [274, 174] on link "25820-12685-92031-1" at bounding box center [265, 177] width 67 height 7
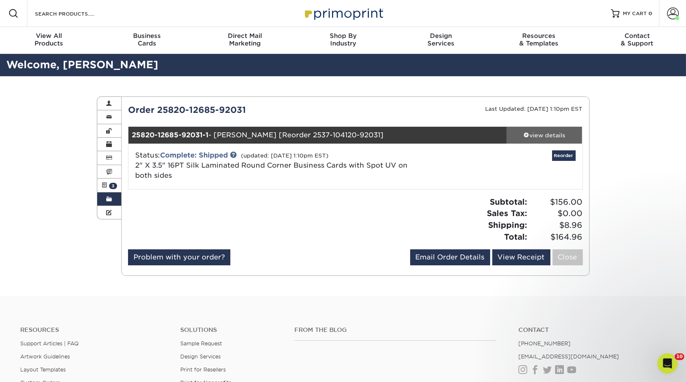
click at [536, 134] on div "view details" at bounding box center [544, 135] width 76 height 8
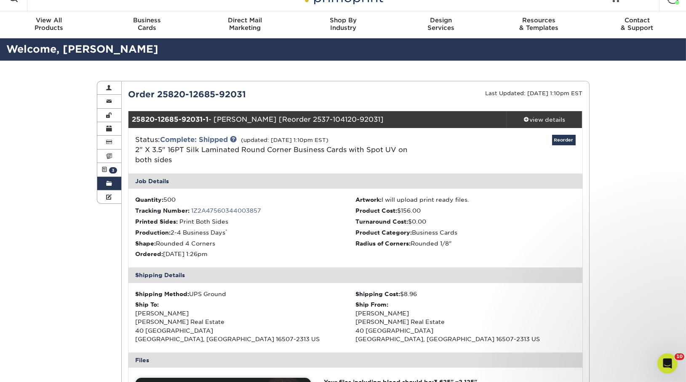
scroll to position [5, 0]
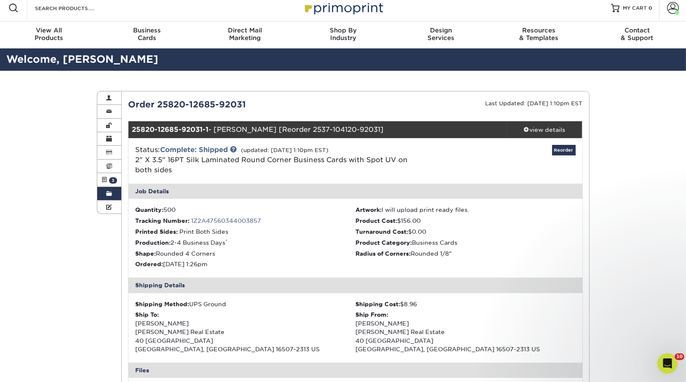
click at [271, 227] on li "Printed Sides: Print Both Sides" at bounding box center [245, 231] width 220 height 8
drag, startPoint x: 268, startPoint y: 250, endPoint x: 268, endPoint y: 224, distance: 26.1
click at [268, 224] on ul "Quantity: 500 Artwork: I will upload print ready files. Tracking Number: 1Z2A47…" at bounding box center [355, 238] width 454 height 79
click at [268, 224] on li "Tracking Number: 1Z2A47560344003857" at bounding box center [245, 220] width 220 height 8
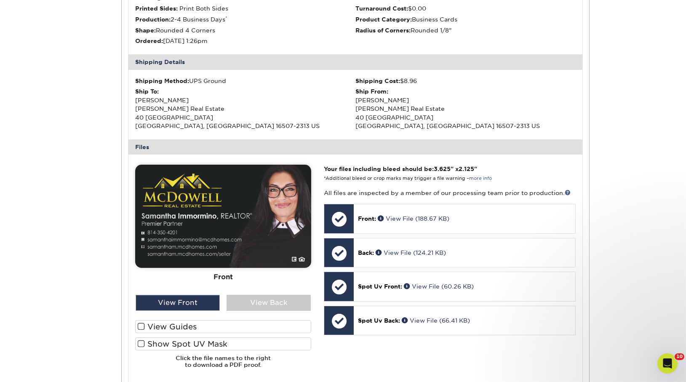
scroll to position [228, 0]
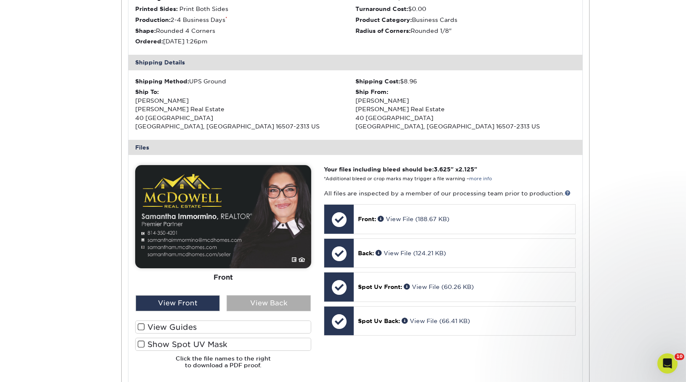
click at [262, 305] on div "View Back" at bounding box center [268, 303] width 84 height 16
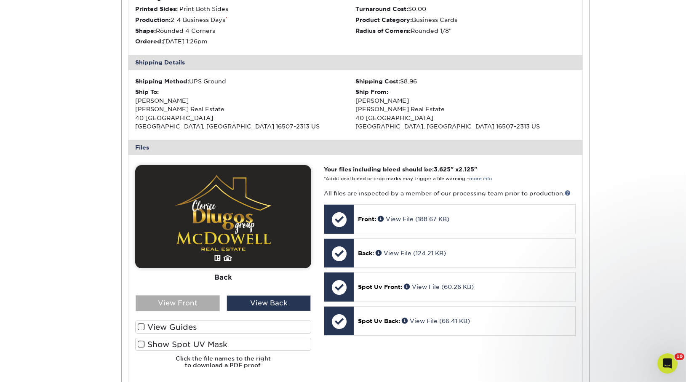
click at [187, 301] on div "View Front" at bounding box center [178, 303] width 84 height 16
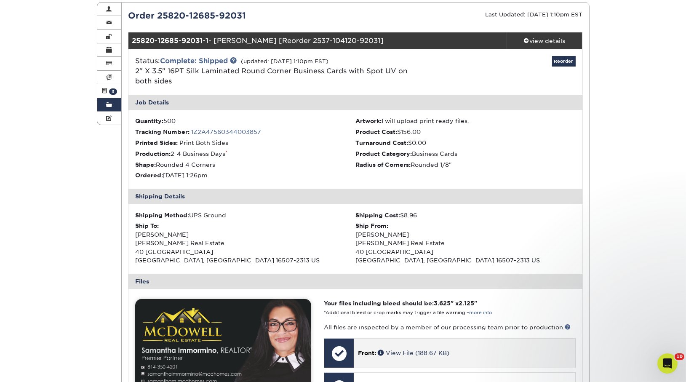
scroll to position [0, 0]
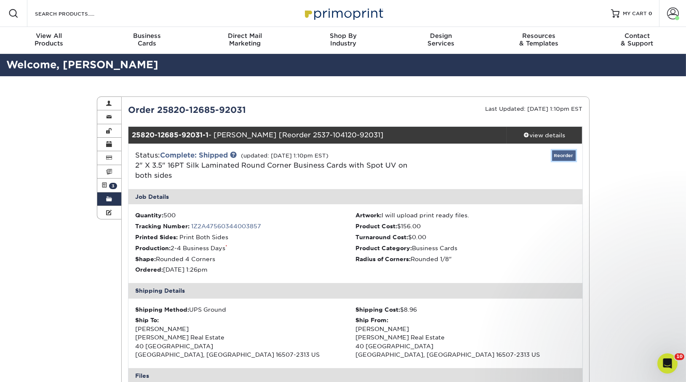
click at [561, 157] on link "Reorder" at bounding box center [564, 155] width 24 height 11
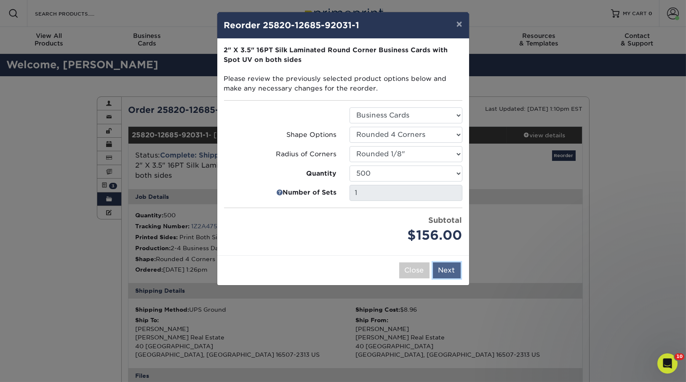
click at [451, 274] on button "Next" at bounding box center [447, 270] width 28 height 16
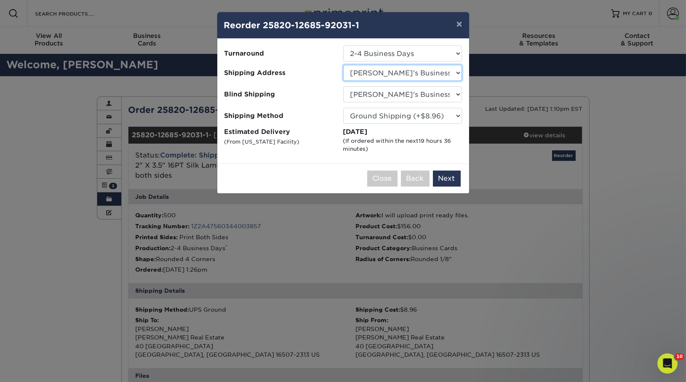
click at [392, 77] on select "Select One Andrew Magliola Florida Andrew Magliola Florida Andrew Magliola Flor…" at bounding box center [402, 73] width 119 height 16
click at [343, 65] on select "Select One Andrew Magliola Florida Andrew Magliola Florida Andrew Magliola Flor…" at bounding box center [402, 73] width 119 height 16
click at [450, 177] on button "Next" at bounding box center [447, 179] width 28 height 16
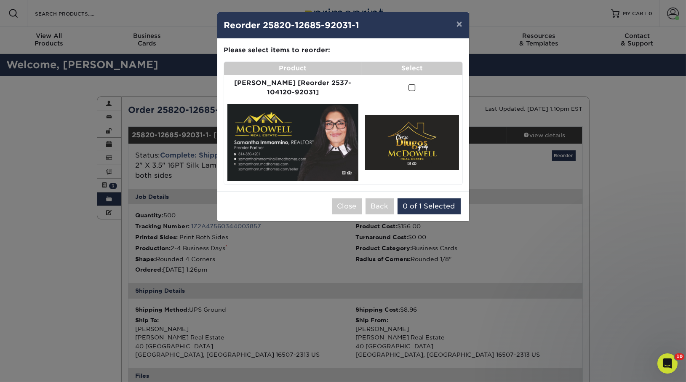
click at [410, 88] on td at bounding box center [412, 88] width 101 height 26
click at [408, 87] on span at bounding box center [411, 88] width 7 height 8
click at [0, 0] on input "checkbox" at bounding box center [0, 0] width 0 height 0
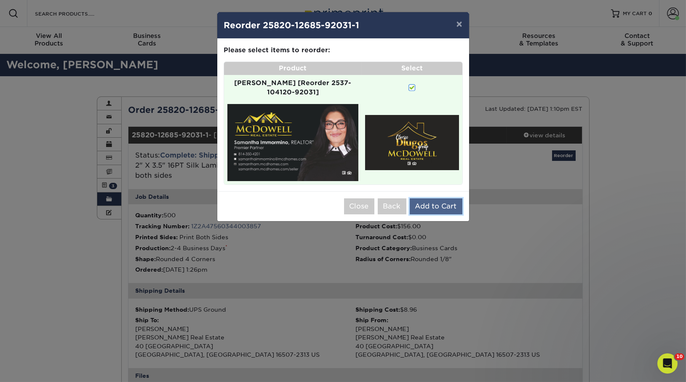
click at [437, 201] on button "Add to Cart" at bounding box center [436, 206] width 53 height 16
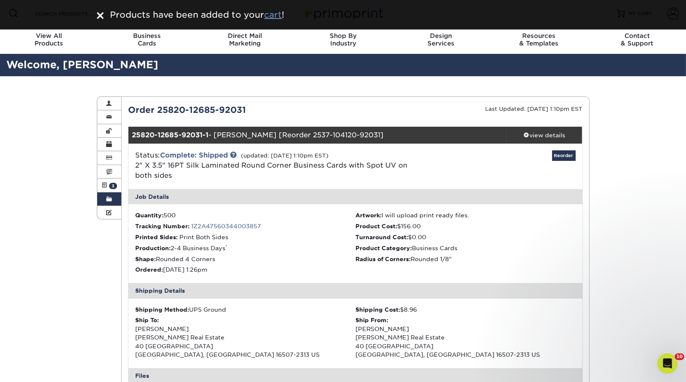
click at [276, 15] on u "cart" at bounding box center [273, 15] width 18 height 10
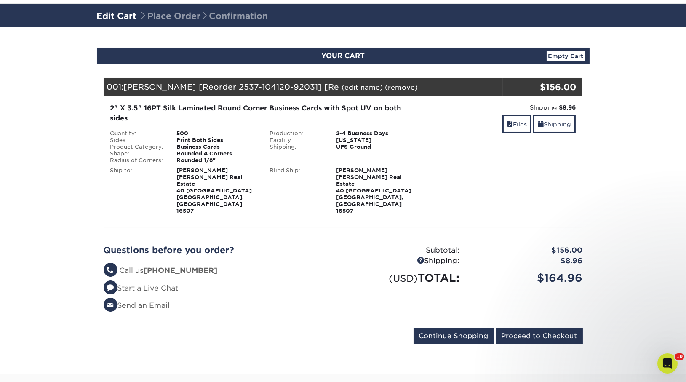
scroll to position [54, 0]
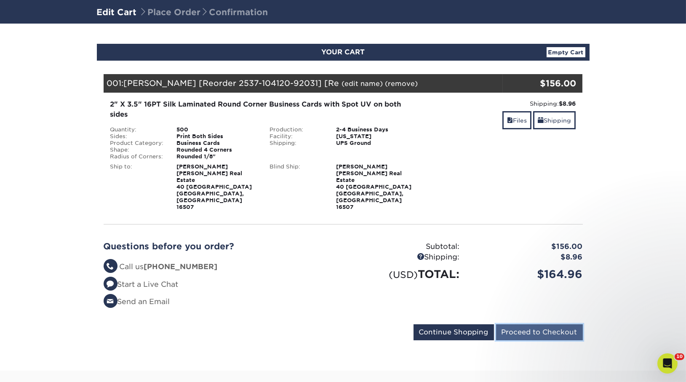
click at [541, 324] on input "Proceed to Checkout" at bounding box center [539, 332] width 87 height 16
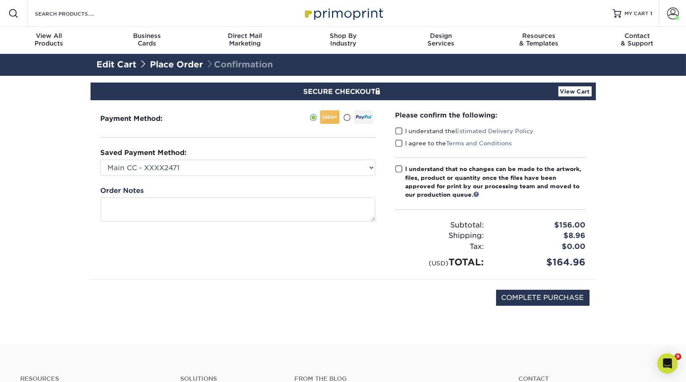
click at [398, 130] on span at bounding box center [398, 131] width 7 height 8
click at [0, 0] on input "I understand the Estimated Delivery Policy" at bounding box center [0, 0] width 0 height 0
click at [398, 147] on div "I agree to the Terms and Conditions" at bounding box center [490, 145] width 190 height 12
click at [397, 142] on span at bounding box center [398, 143] width 7 height 8
click at [0, 0] on input "I agree to the Terms and Conditions" at bounding box center [0, 0] width 0 height 0
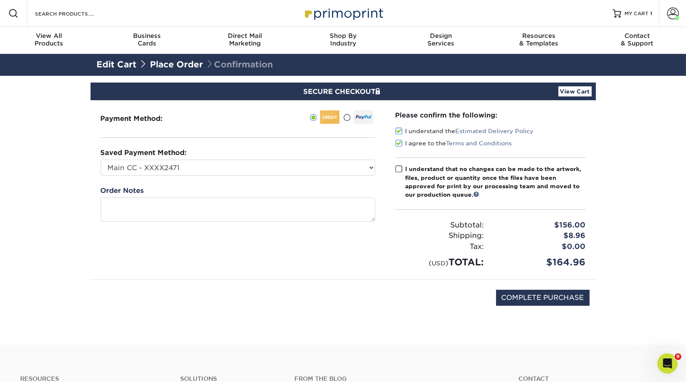
click at [397, 161] on div "Please confirm the following: I understand the Estimated Delivery Policy I agre…" at bounding box center [490, 189] width 190 height 159
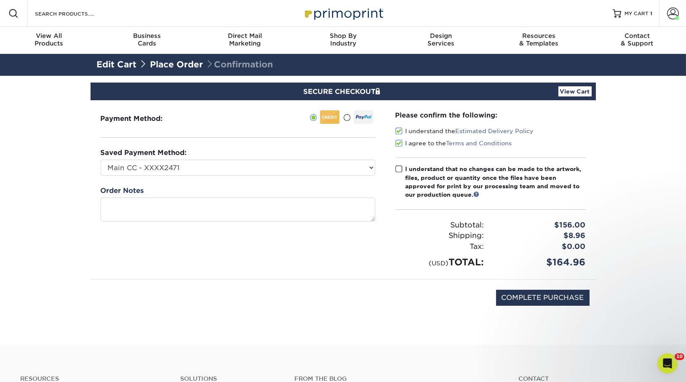
click at [398, 166] on span at bounding box center [398, 169] width 7 height 8
click at [0, 0] on input "I understand that no changes can be made to the artwork, files, product or quan…" at bounding box center [0, 0] width 0 height 0
click at [529, 293] on input "COMPLETE PURCHASE" at bounding box center [542, 298] width 93 height 16
type input "PROCESSING, PLEASE WAIT..."
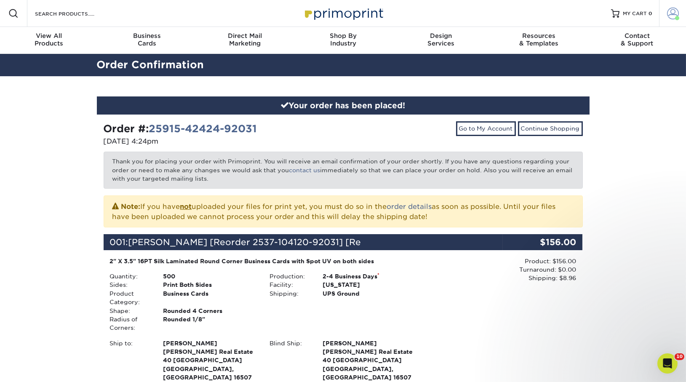
click at [669, 17] on span at bounding box center [673, 14] width 12 height 12
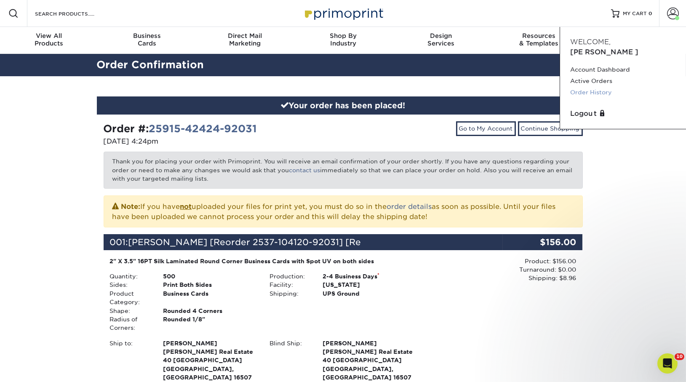
click at [612, 87] on link "Order History" at bounding box center [623, 92] width 106 height 11
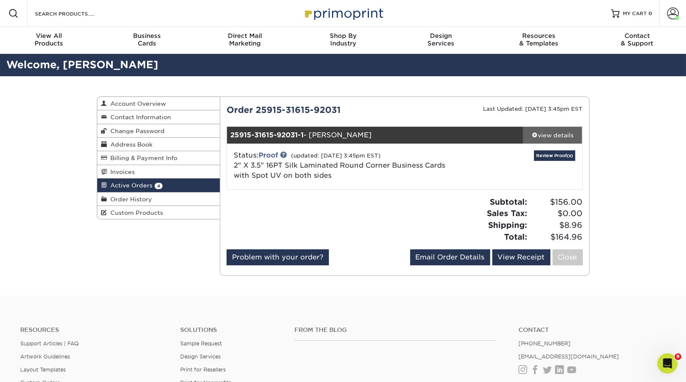
click at [542, 133] on div "view details" at bounding box center [552, 135] width 59 height 8
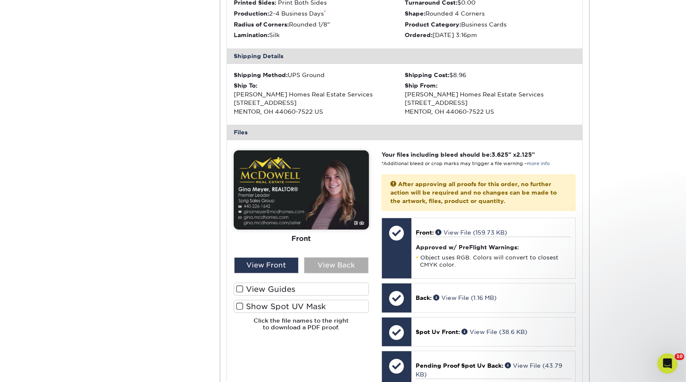
click at [342, 266] on div "View Back" at bounding box center [336, 265] width 64 height 16
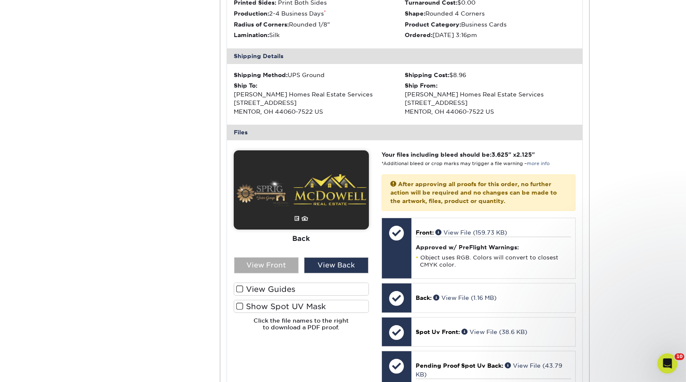
click at [278, 271] on div "View Front" at bounding box center [266, 265] width 64 height 16
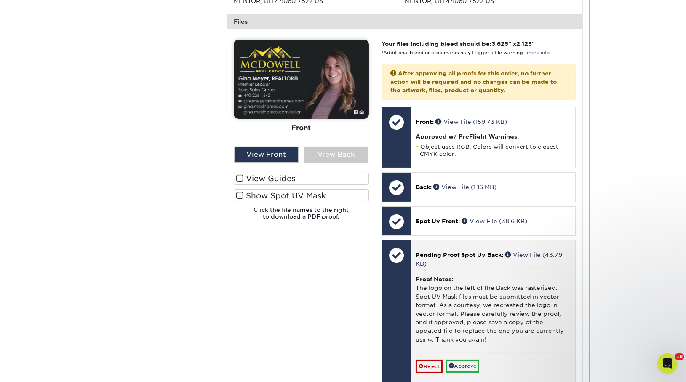
scroll to position [360, 0]
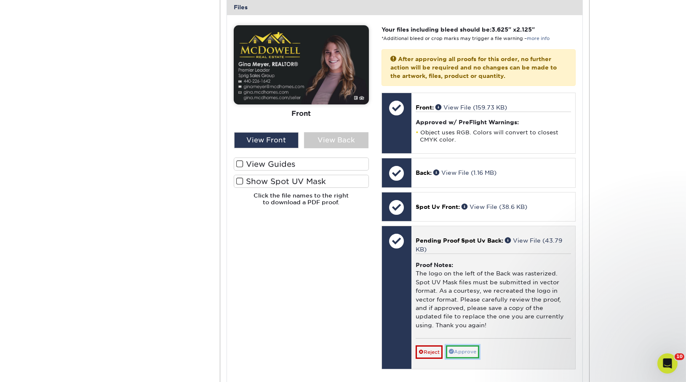
click at [470, 349] on link "Approve" at bounding box center [462, 351] width 33 height 13
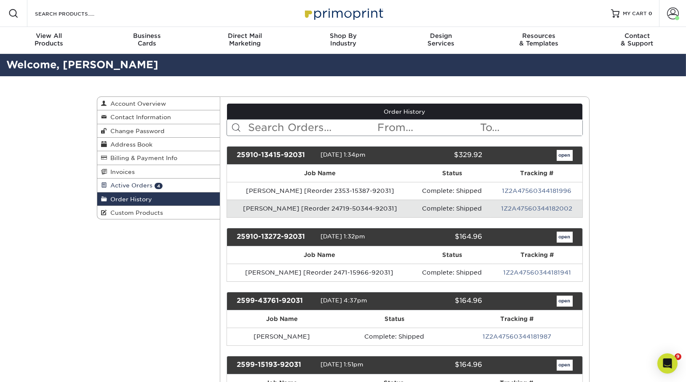
click at [146, 184] on span "Active Orders" at bounding box center [129, 185] width 45 height 7
